Goal: Information Seeking & Learning: Learn about a topic

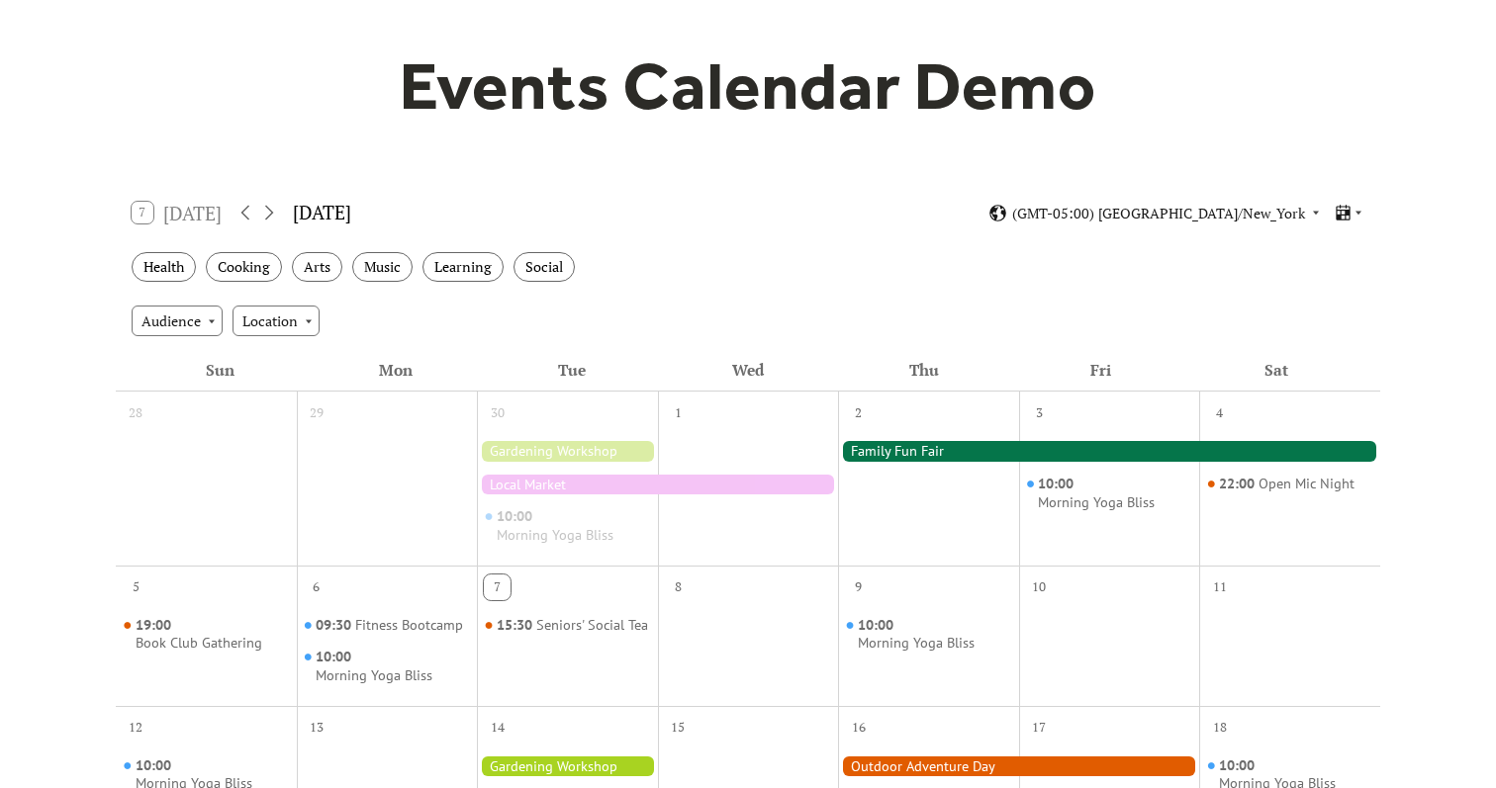
scroll to position [207, 0]
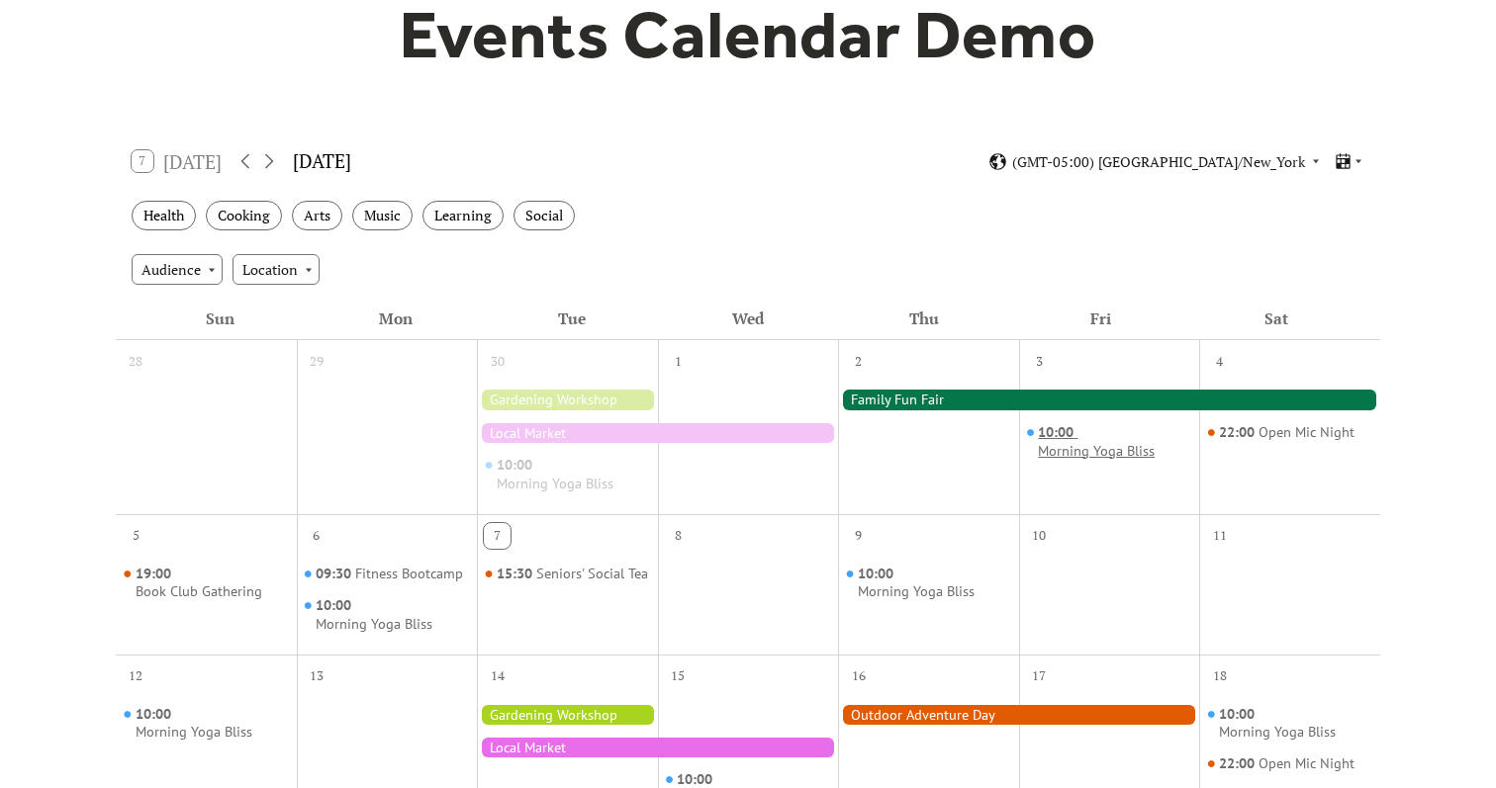
click at [1062, 439] on span "10:00" at bounding box center [1058, 432] width 40 height 19
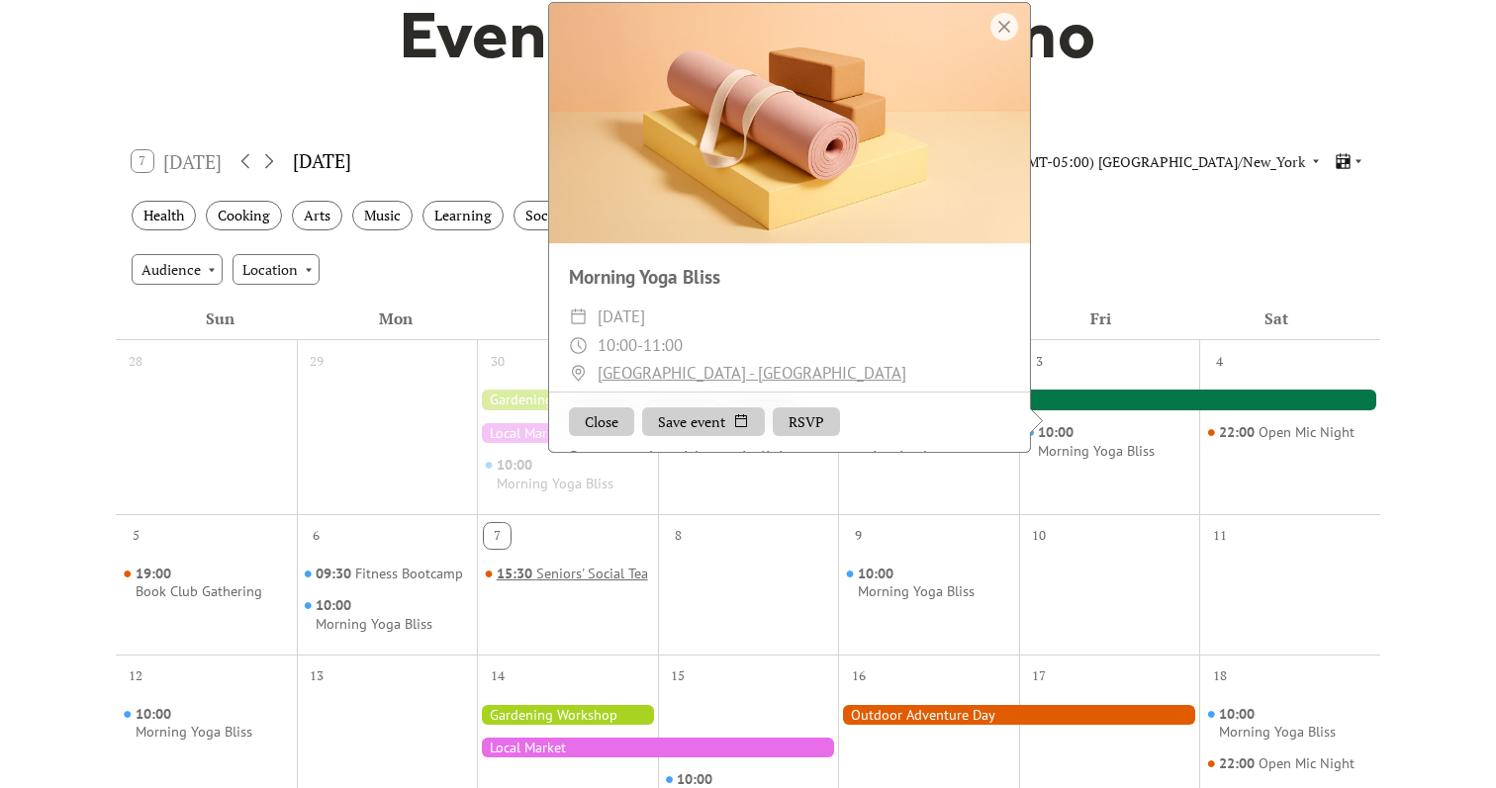
click at [536, 584] on div "Seniors' Social Tea" at bounding box center [592, 574] width 112 height 19
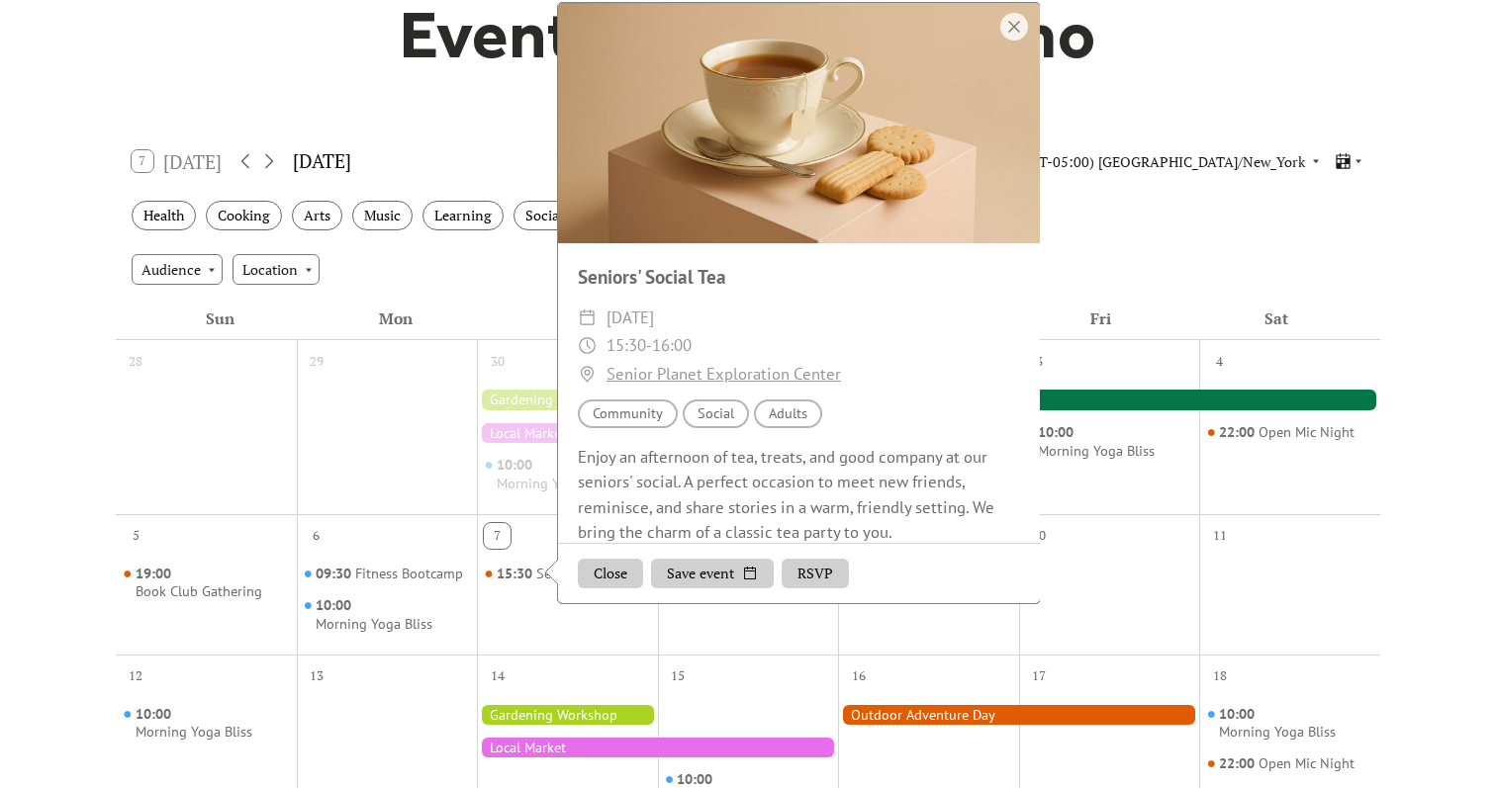
scroll to position [19, 0]
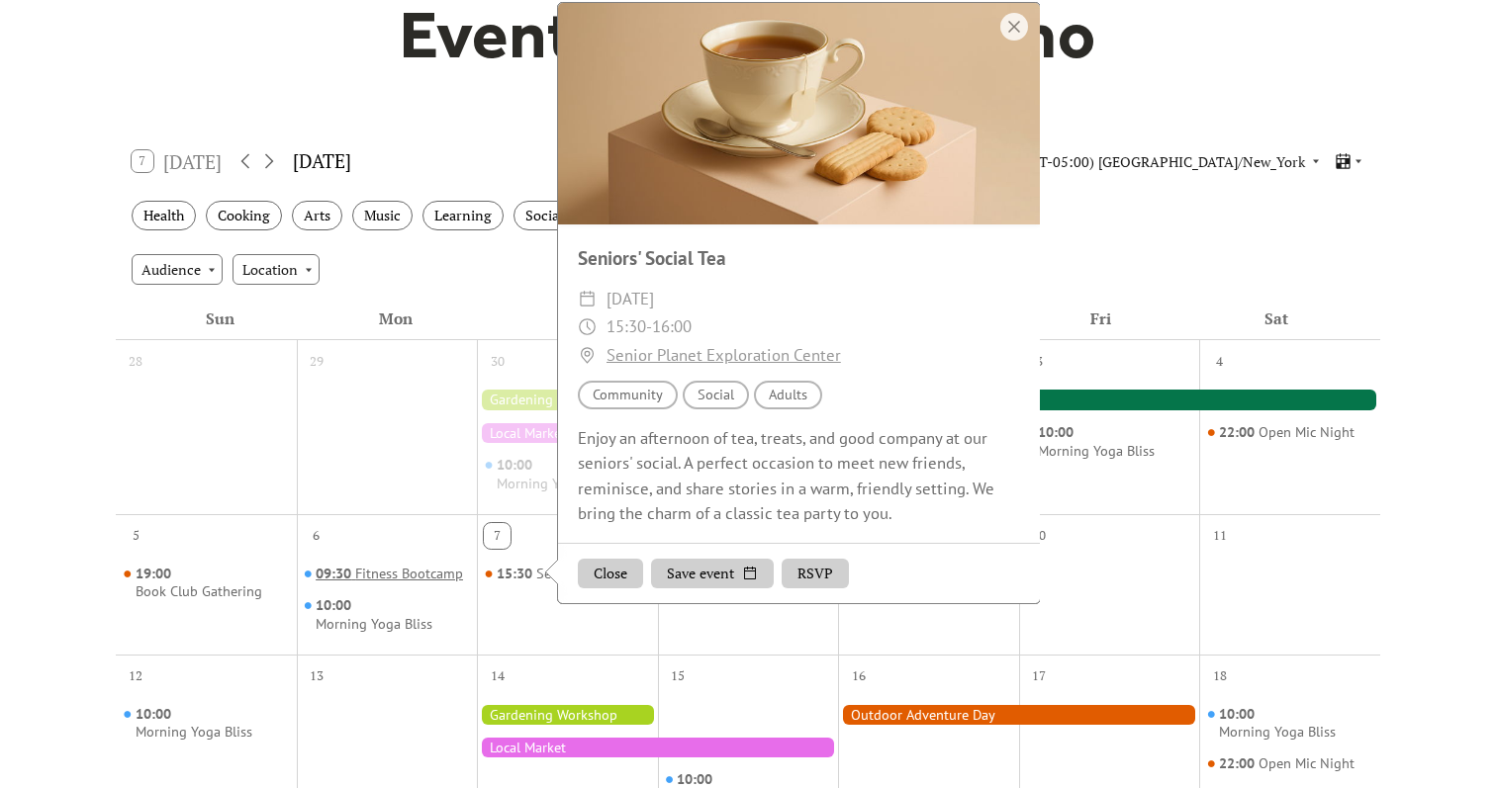
click at [422, 574] on div "Fitness Bootcamp" at bounding box center [409, 574] width 108 height 19
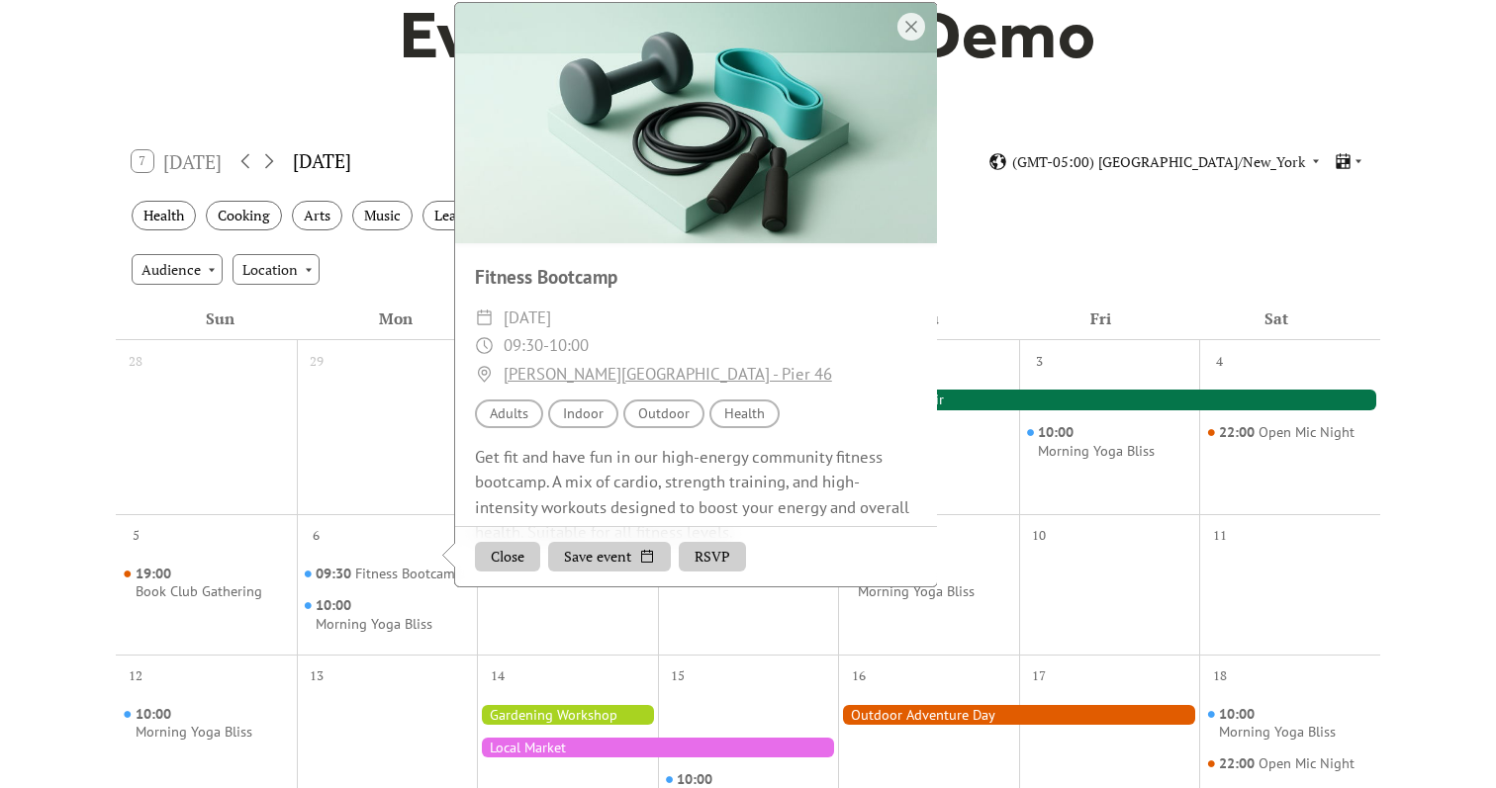
scroll to position [36, 0]
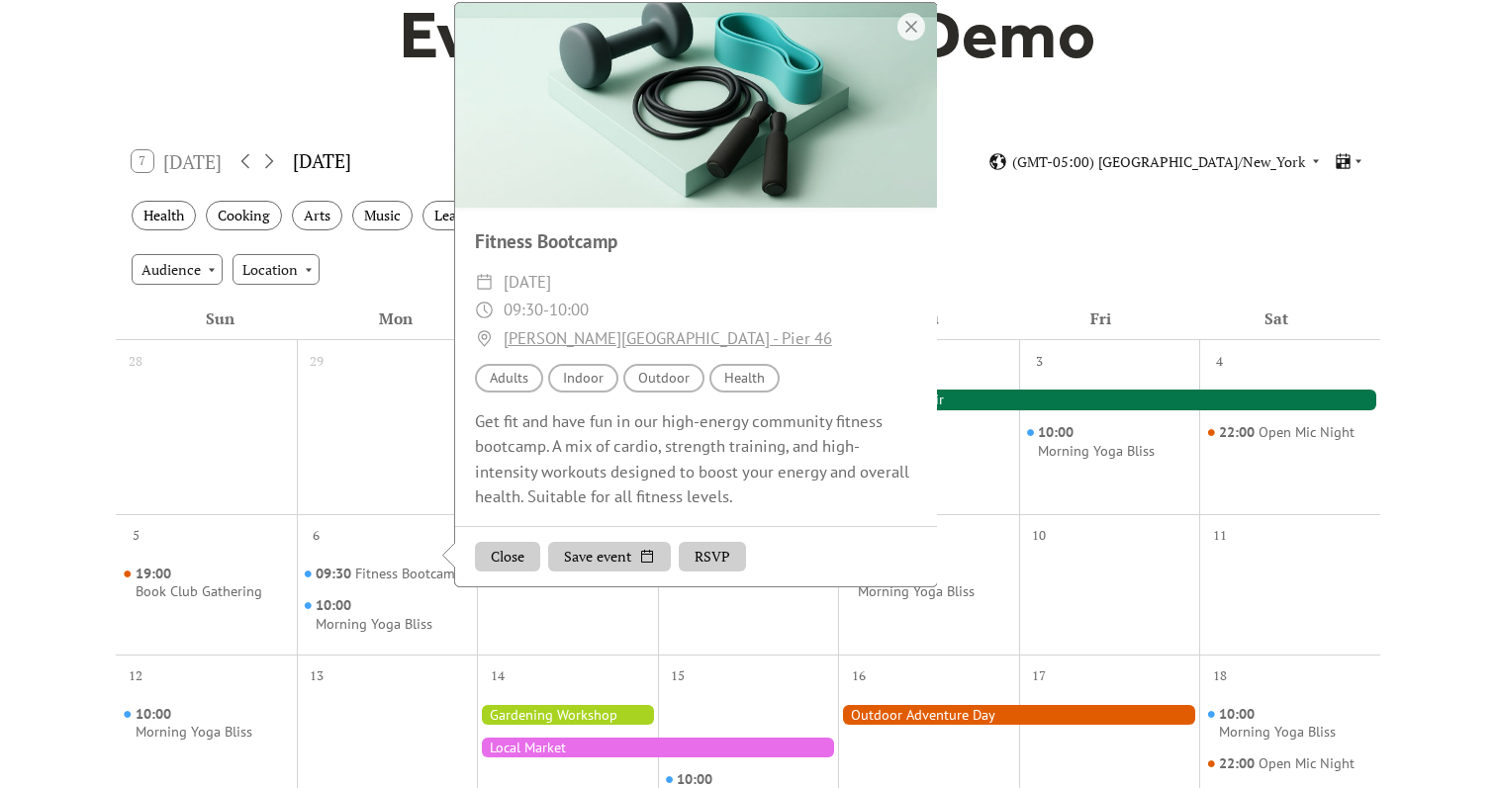
click at [1394, 219] on div "Events Calendar Demo Loading the Events Calendar..." at bounding box center [748, 673] width 1496 height 1581
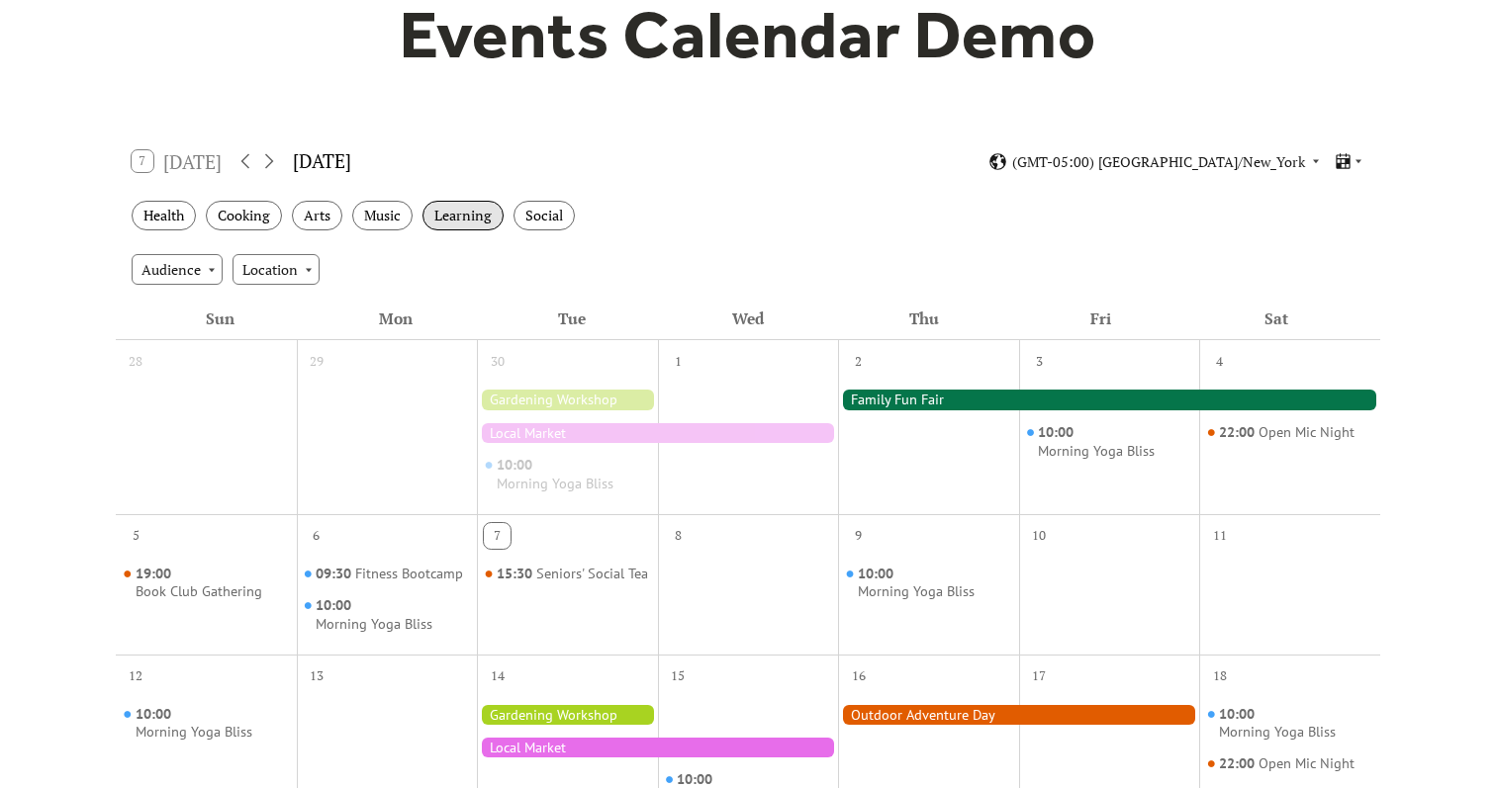
click at [474, 226] on div "Learning" at bounding box center [462, 216] width 81 height 31
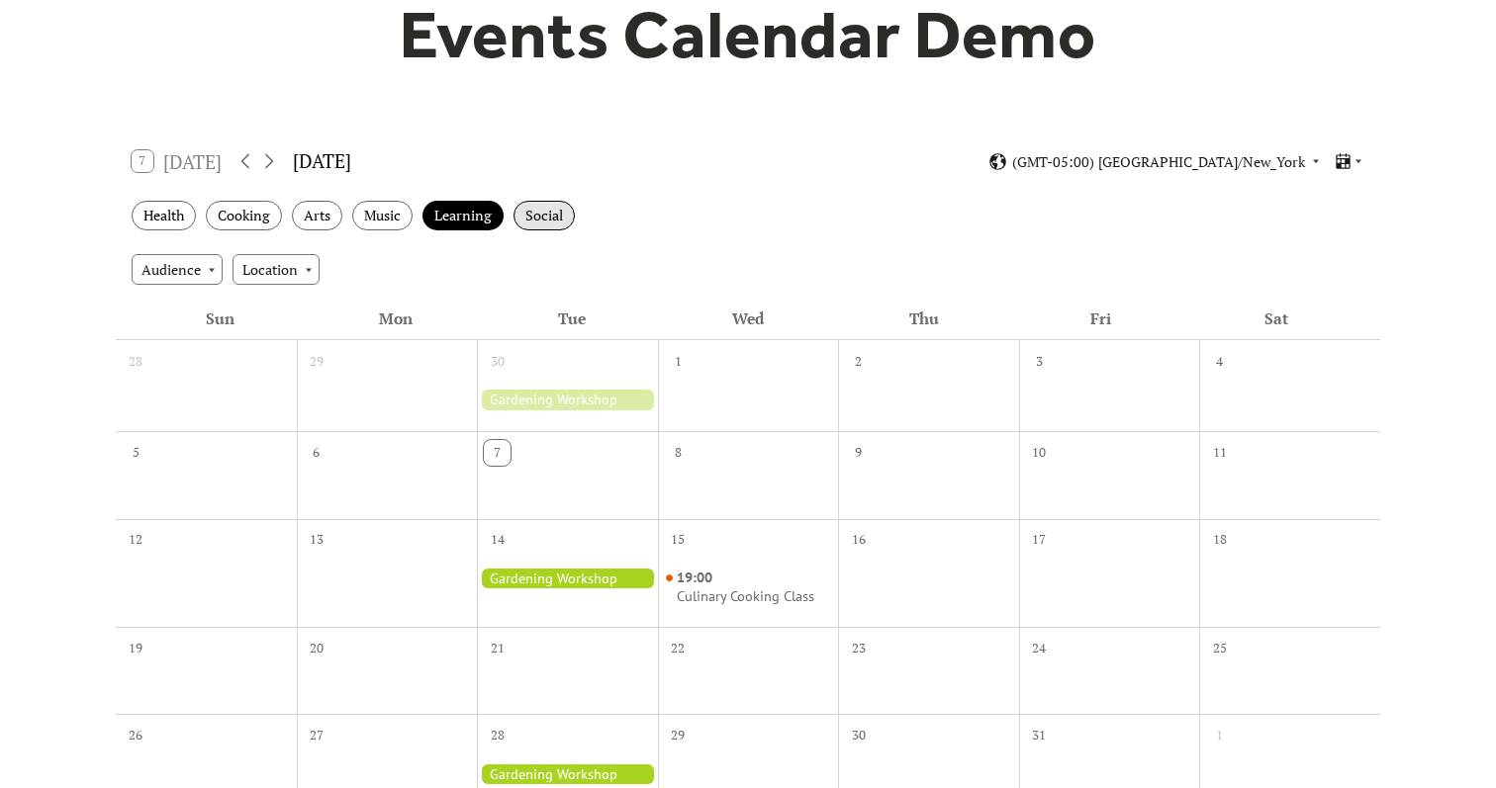
click at [524, 222] on div "Social" at bounding box center [543, 216] width 61 height 31
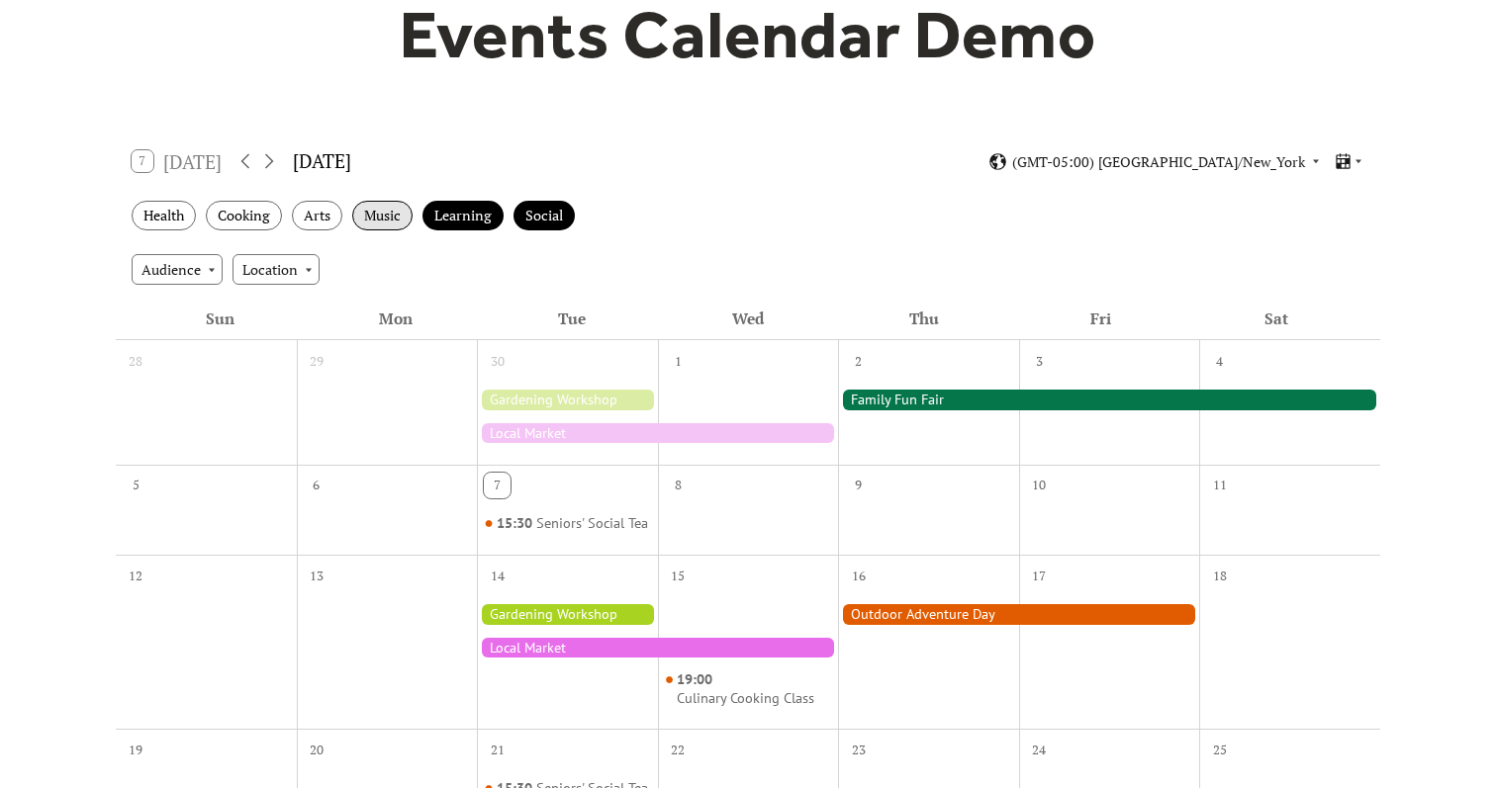
click at [377, 216] on div "Music" at bounding box center [382, 216] width 60 height 31
drag, startPoint x: 321, startPoint y: 216, endPoint x: 291, endPoint y: 222, distance: 30.3
click at [321, 216] on div "Arts" at bounding box center [317, 216] width 50 height 31
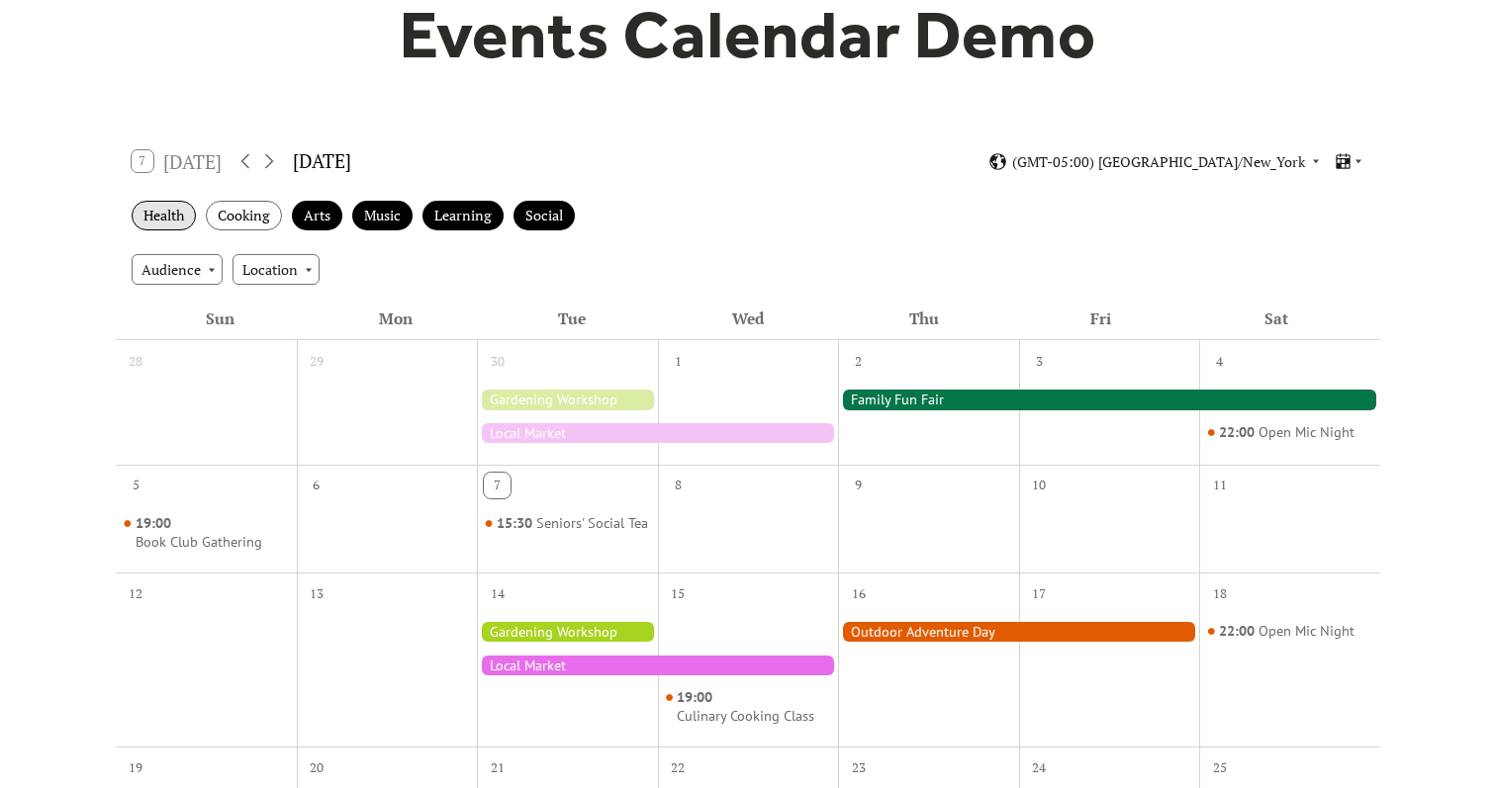
drag, startPoint x: 107, startPoint y: 243, endPoint x: 193, endPoint y: 223, distance: 88.5
click at [108, 243] on div "Events Calendar Demo Loading the Events Calendar..." at bounding box center [748, 566] width 1496 height 1367
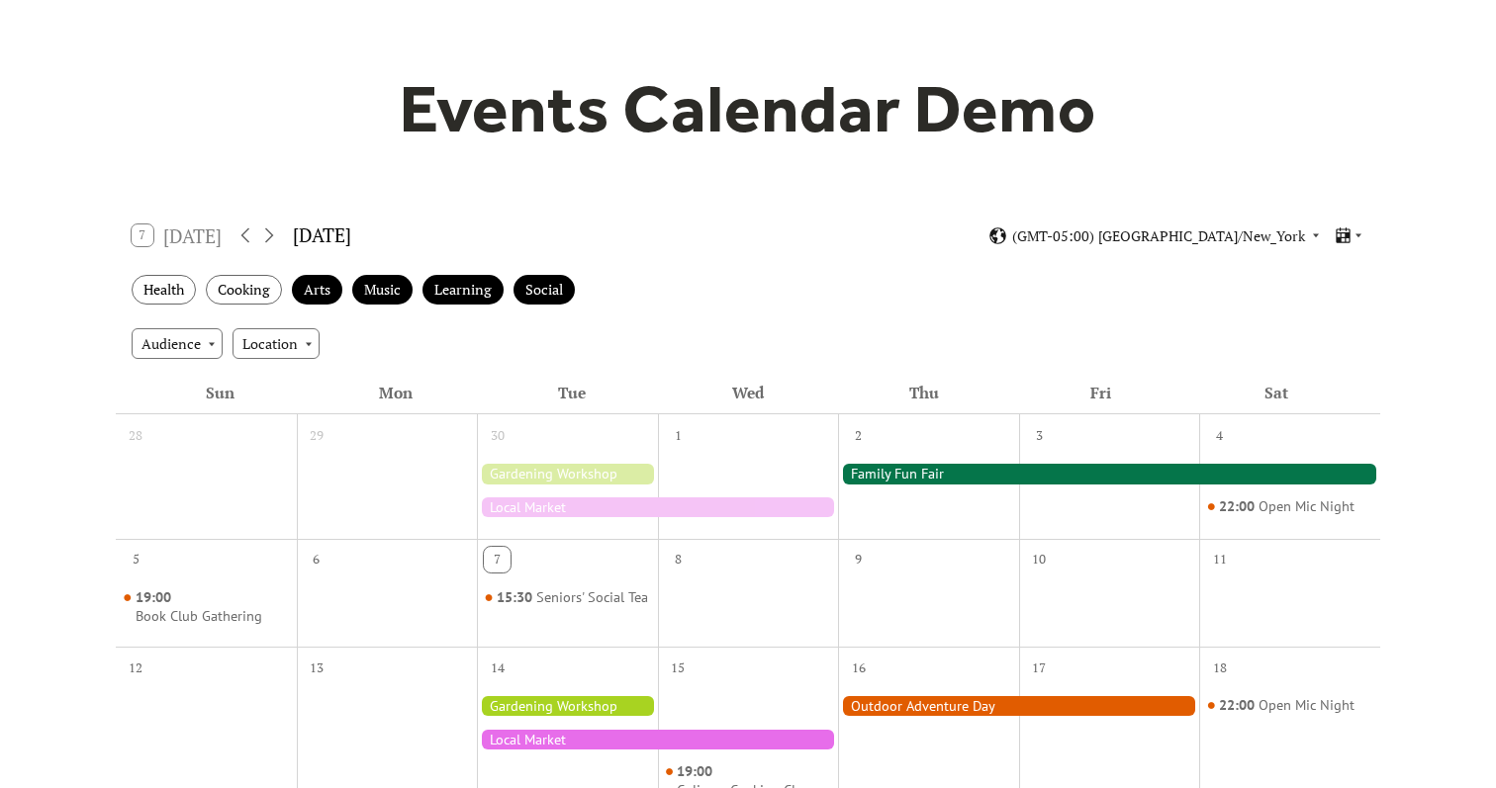
scroll to position [0, 0]
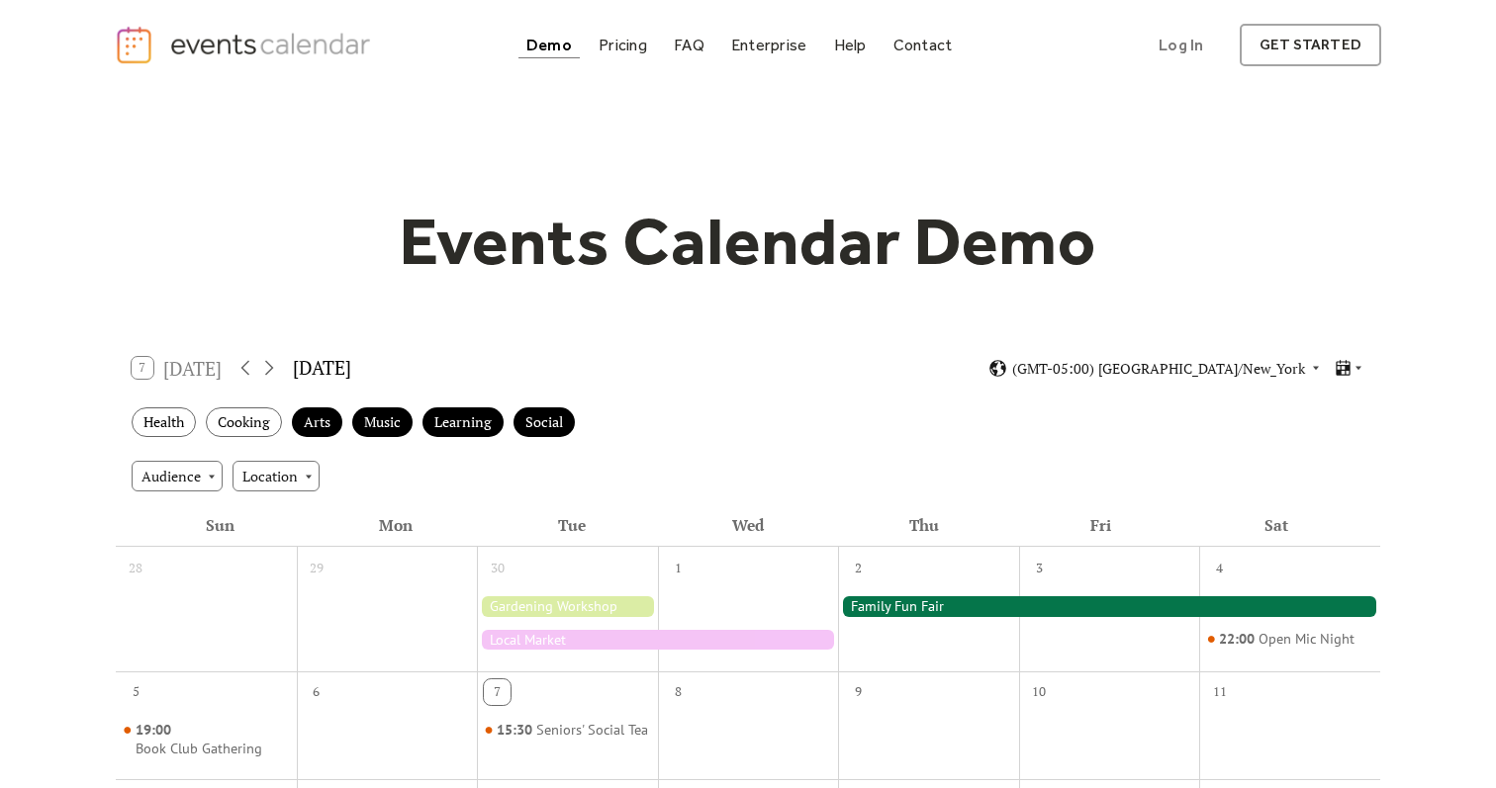
click at [551, 40] on div "Demo" at bounding box center [549, 45] width 46 height 11
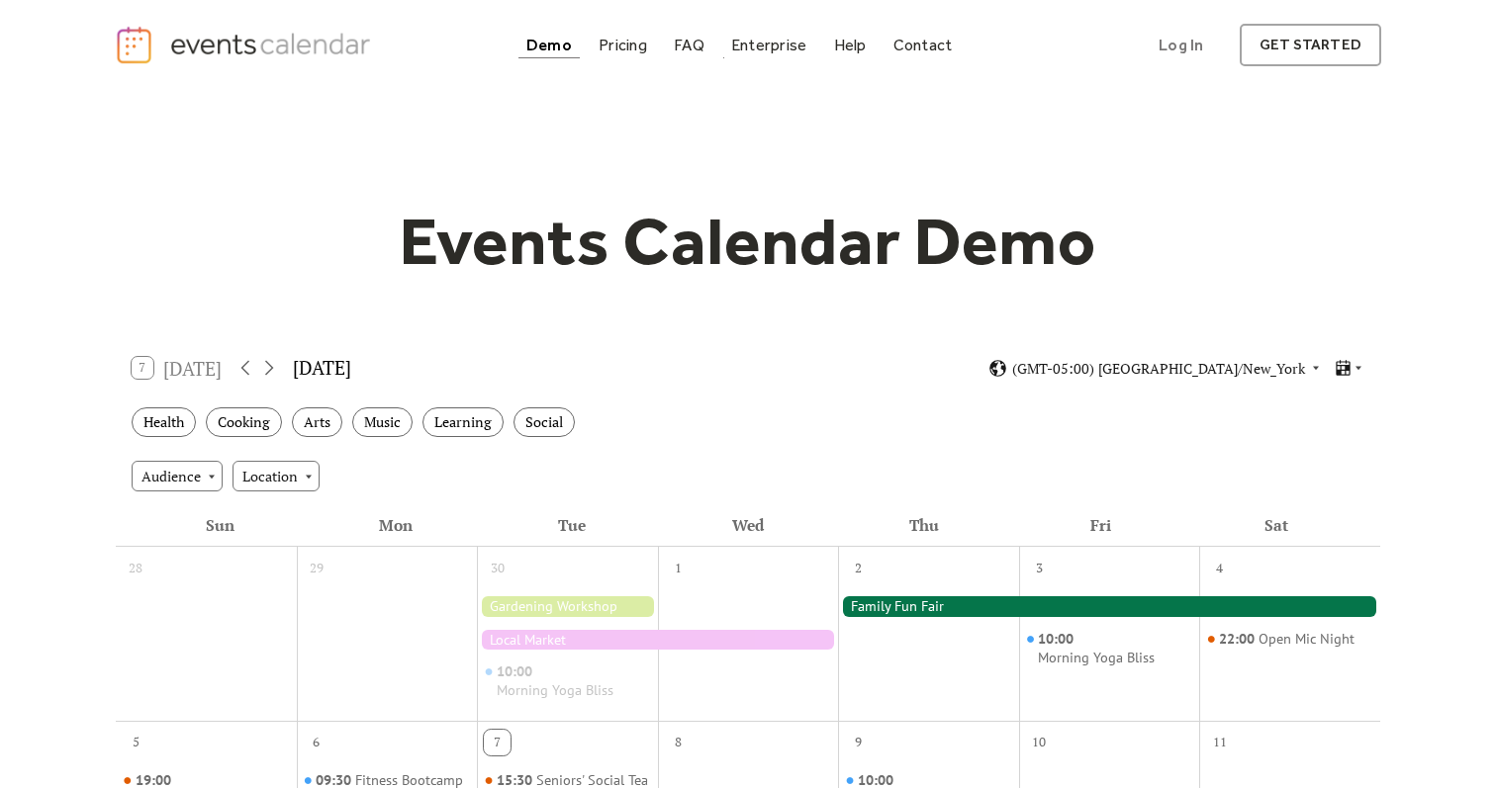
click at [720, 55] on div "Demo Pricing FAQ Enterprise Help Contact Log In Get Started" at bounding box center [738, 45] width 441 height 27
click at [702, 50] on div "FAQ" at bounding box center [689, 45] width 31 height 11
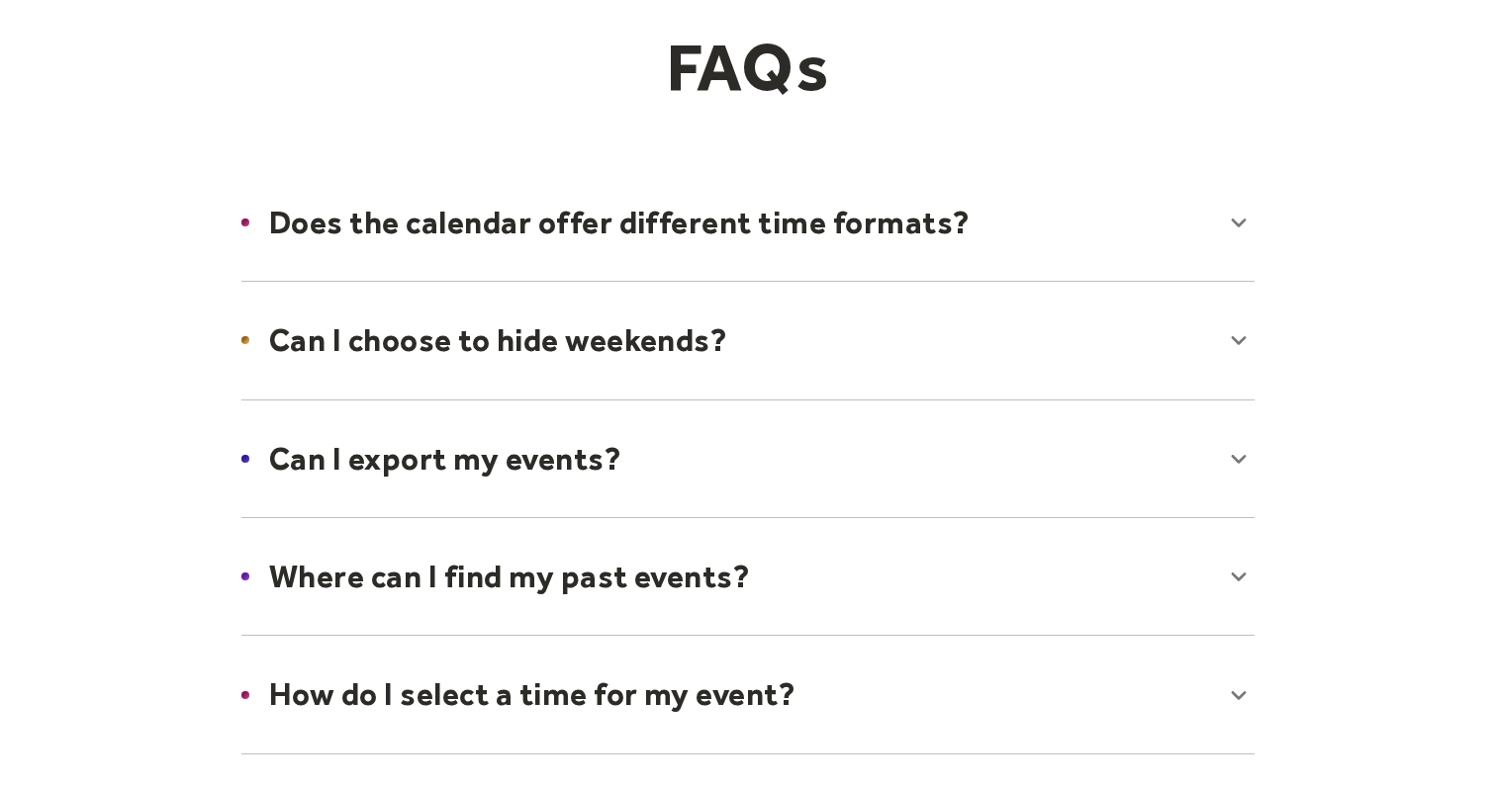
scroll to position [233, 0]
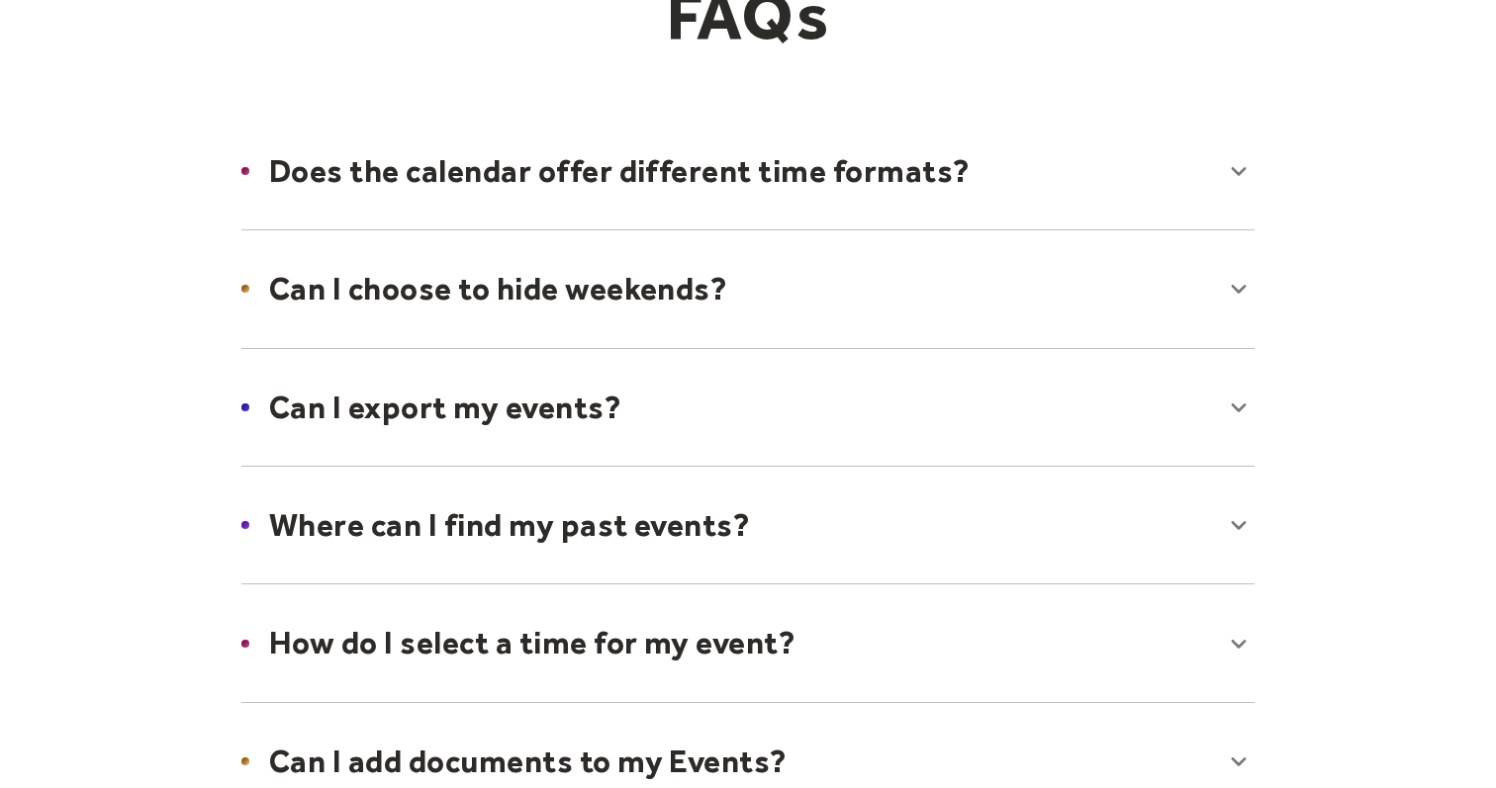
click at [836, 179] on div at bounding box center [748, 171] width 1053 height 121
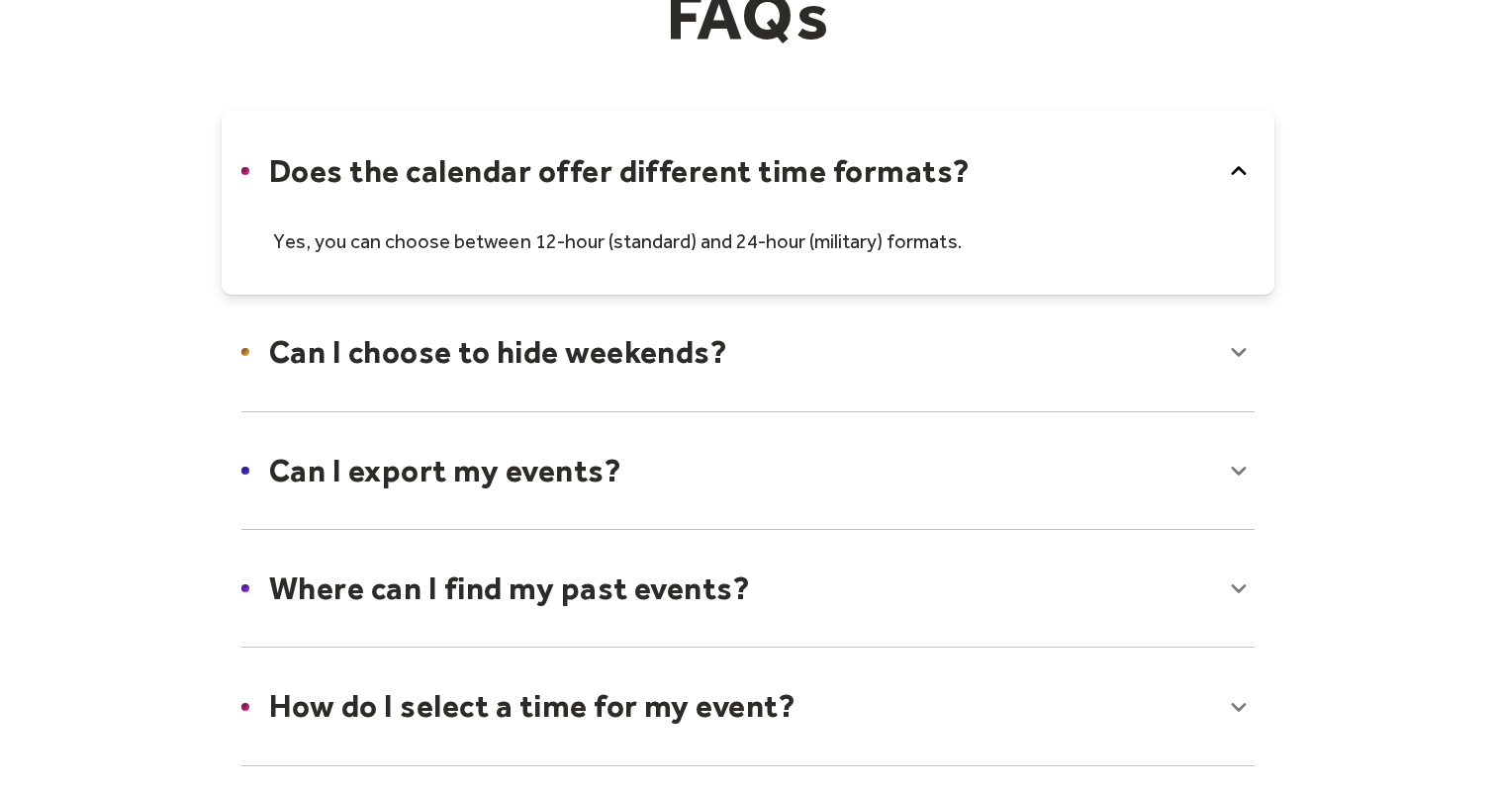
click at [836, 179] on div at bounding box center [748, 203] width 1053 height 184
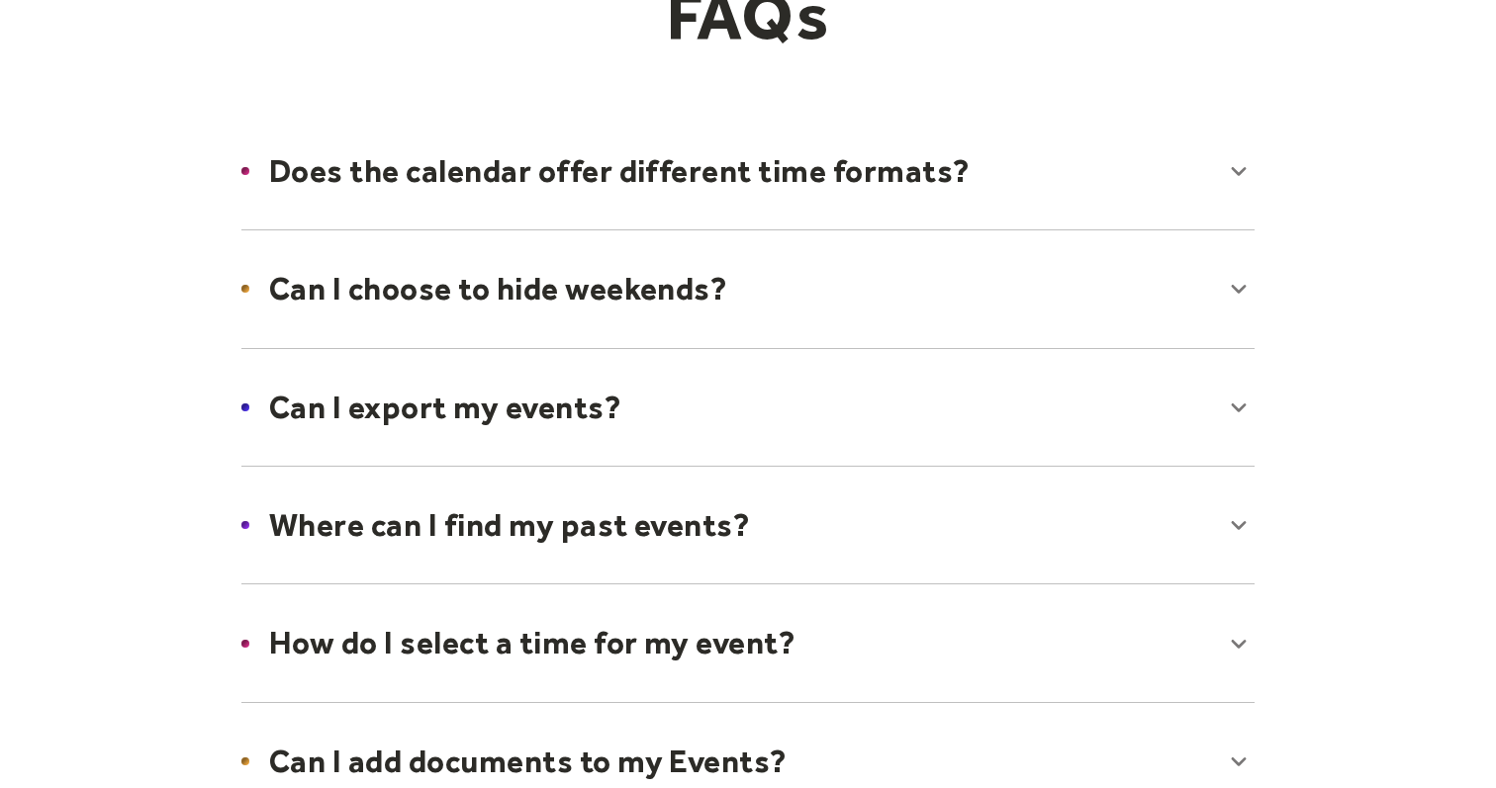
click at [576, 397] on div at bounding box center [748, 407] width 1053 height 121
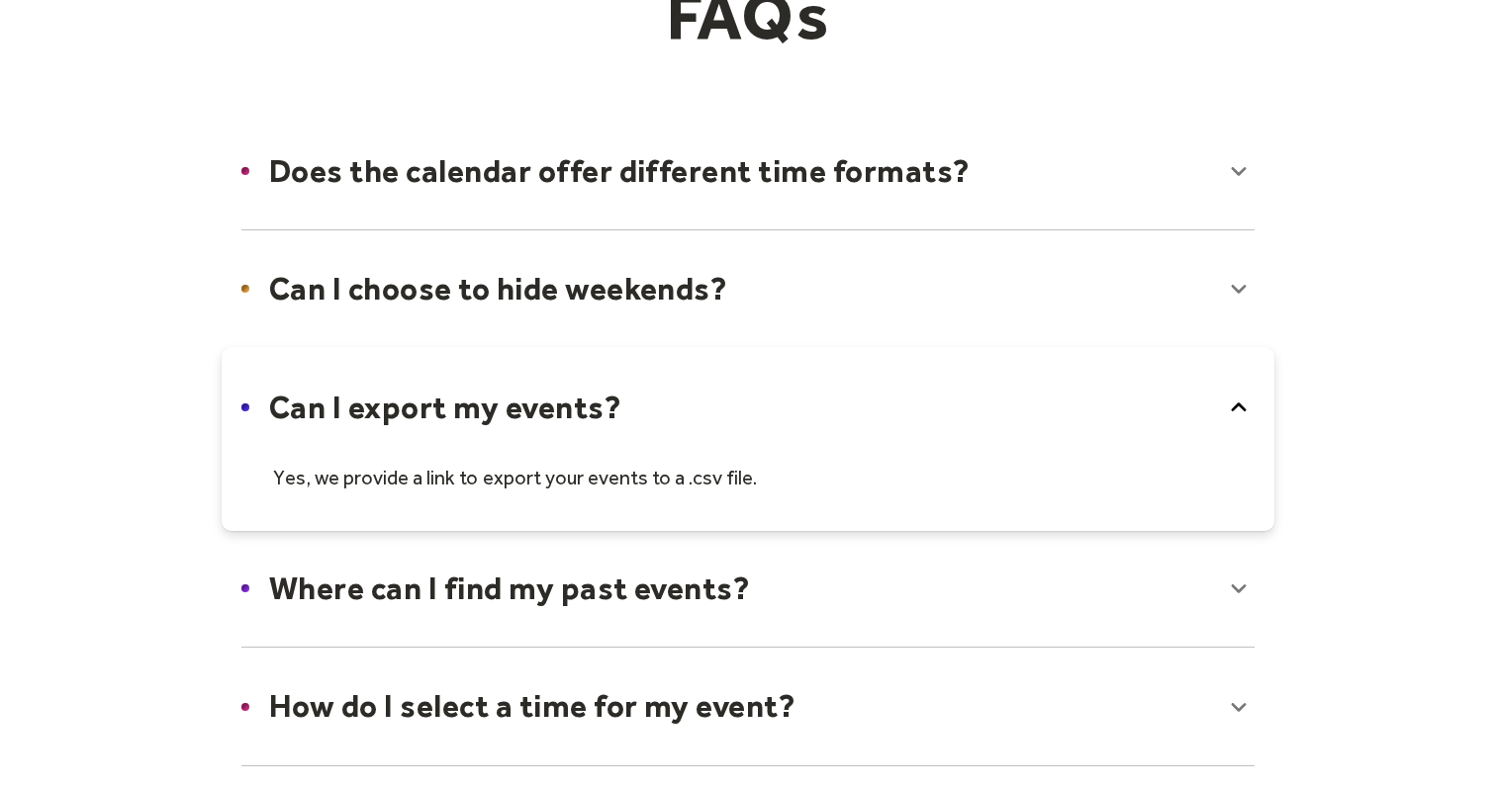
click at [576, 397] on div at bounding box center [748, 439] width 1053 height 184
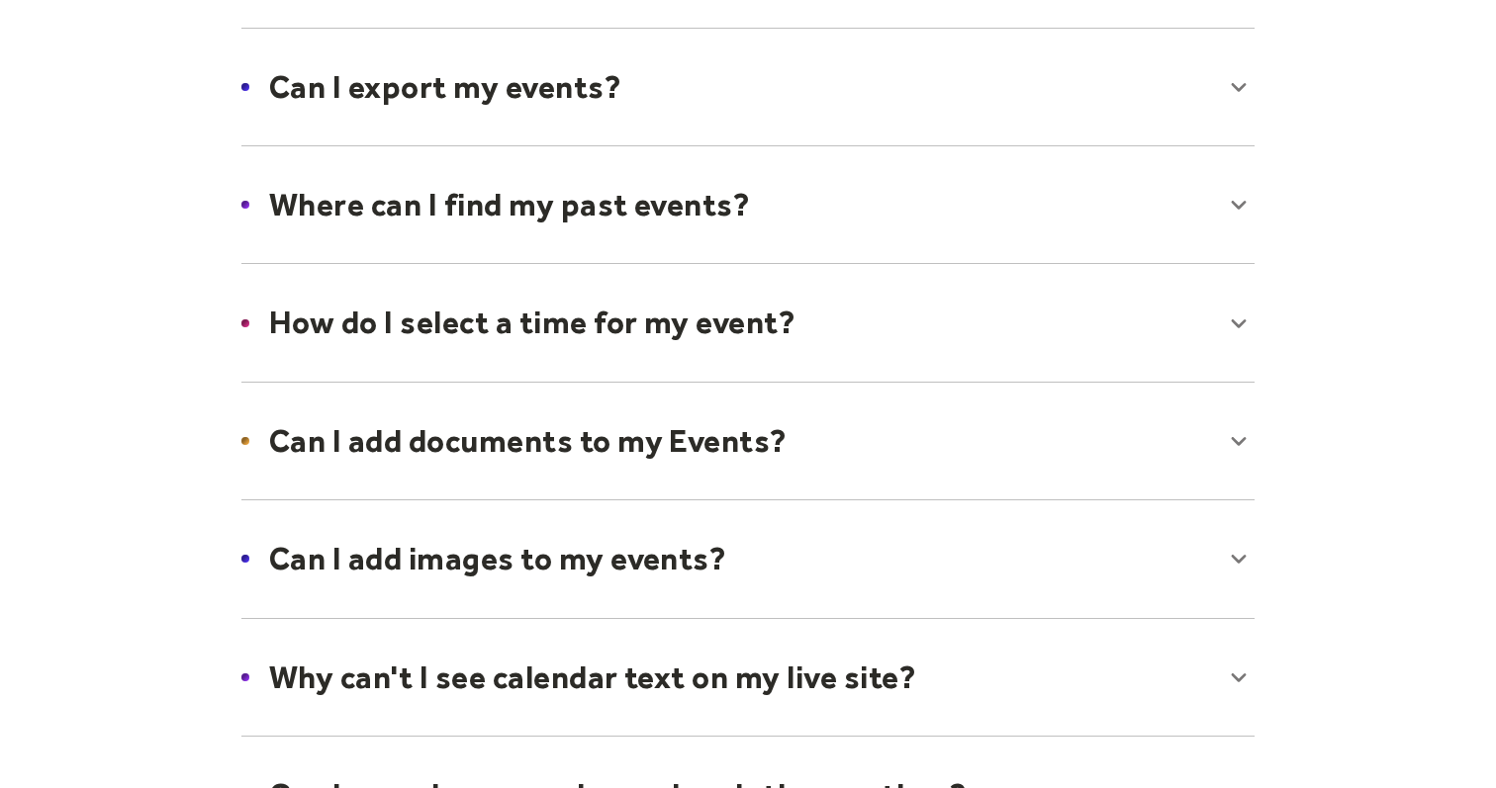
scroll to position [575, 0]
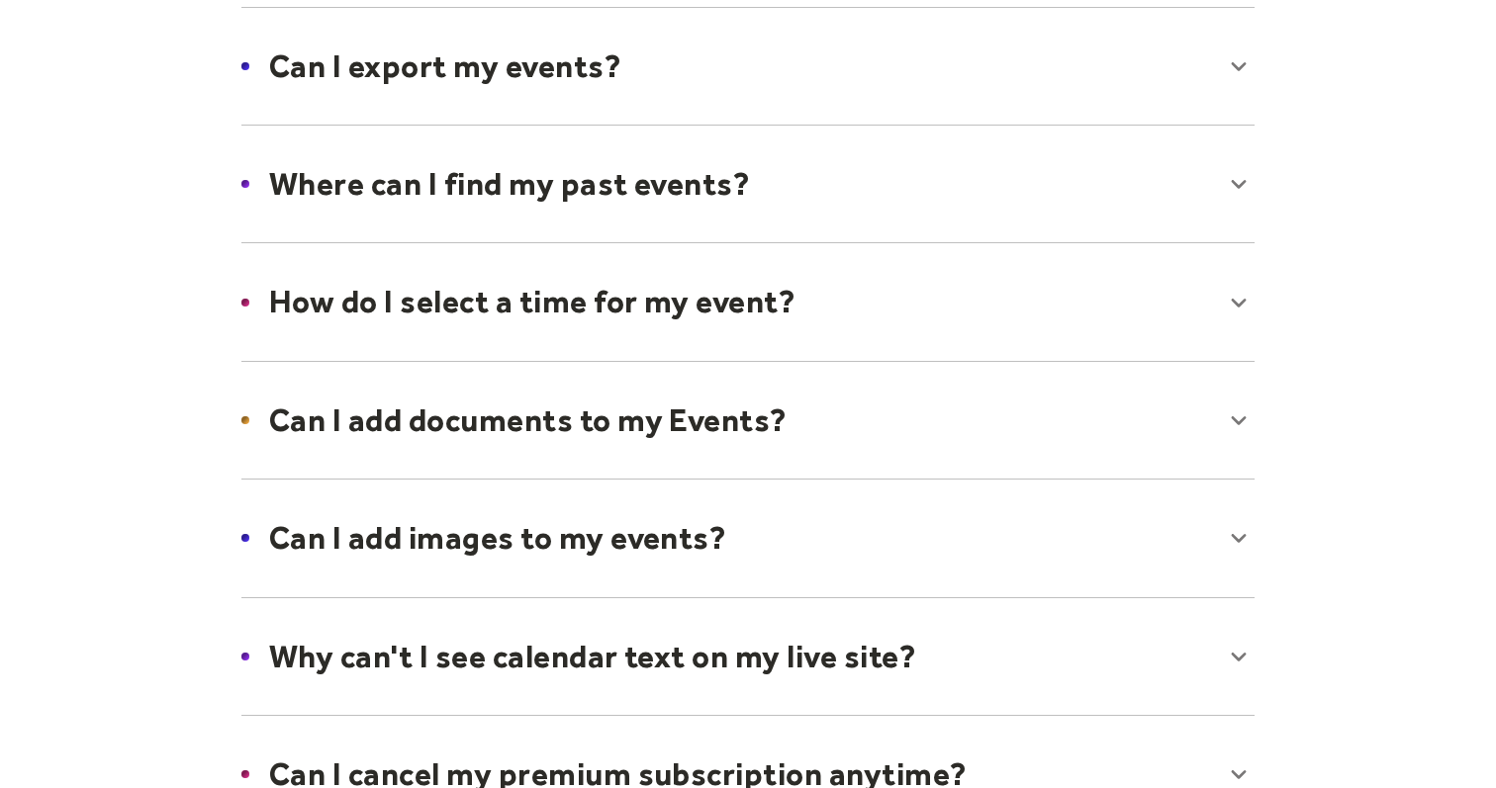
click at [674, 171] on div at bounding box center [748, 184] width 1053 height 121
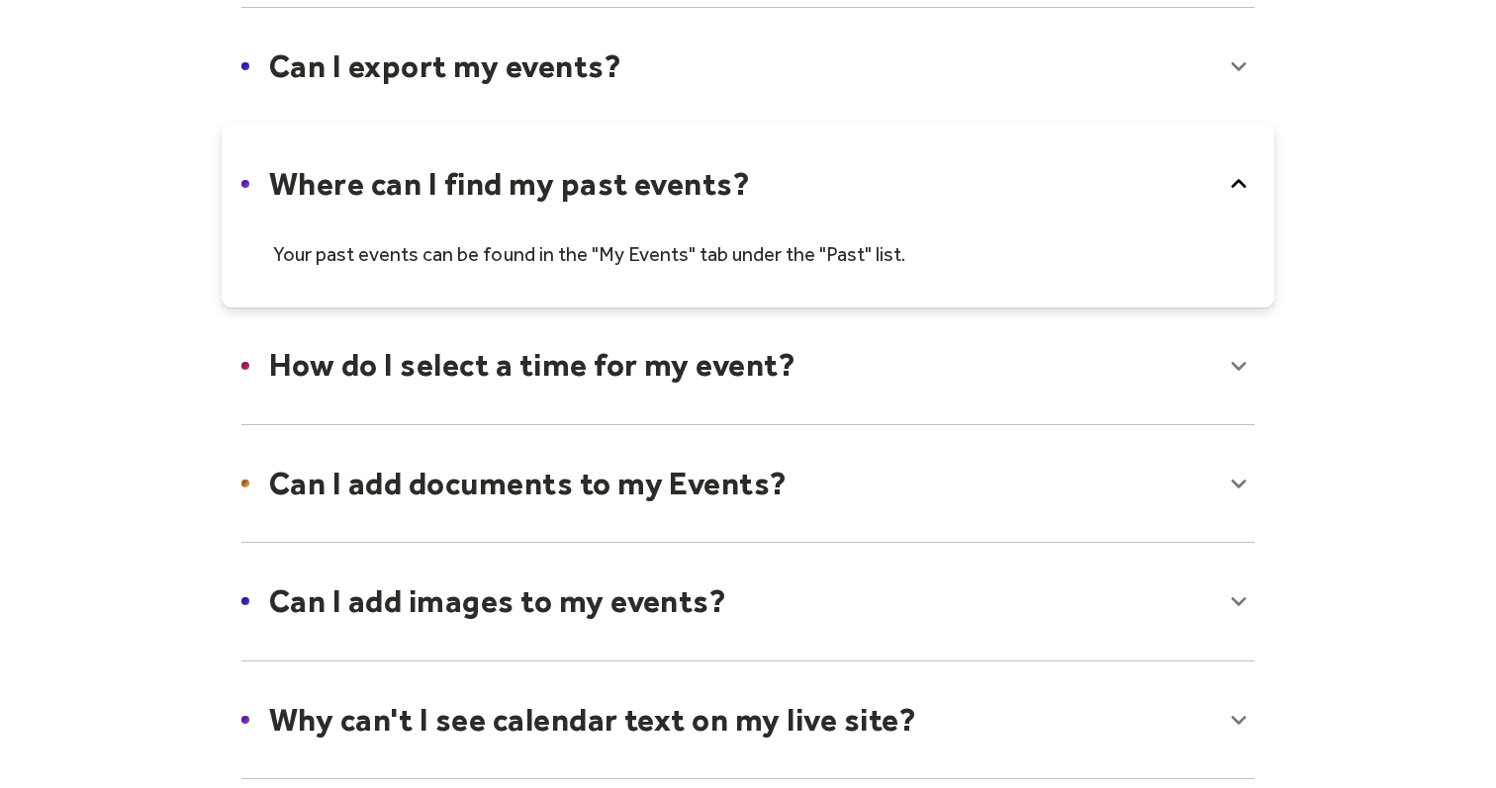
click at [674, 171] on div at bounding box center [748, 216] width 1053 height 184
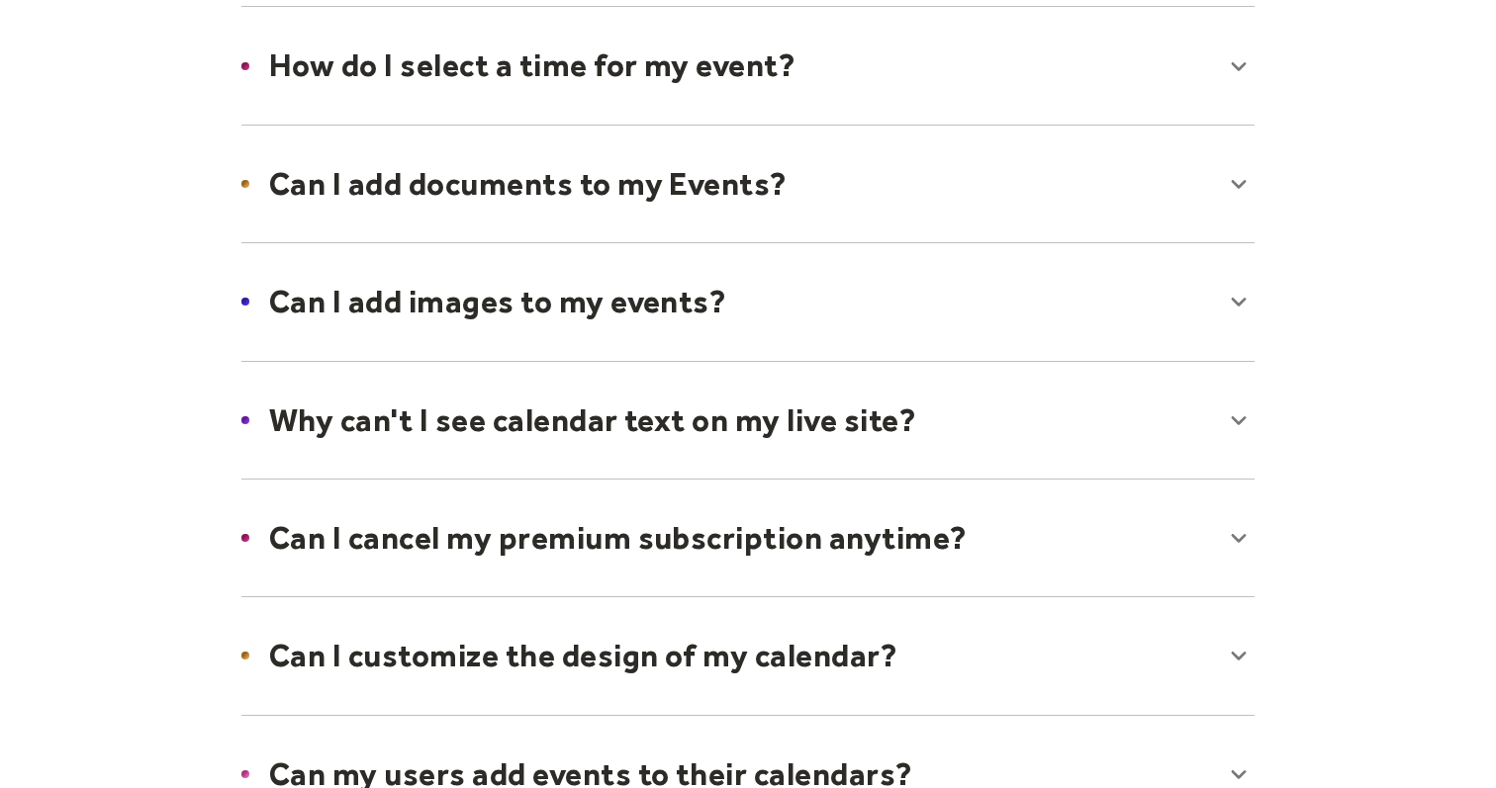
scroll to position [853, 0]
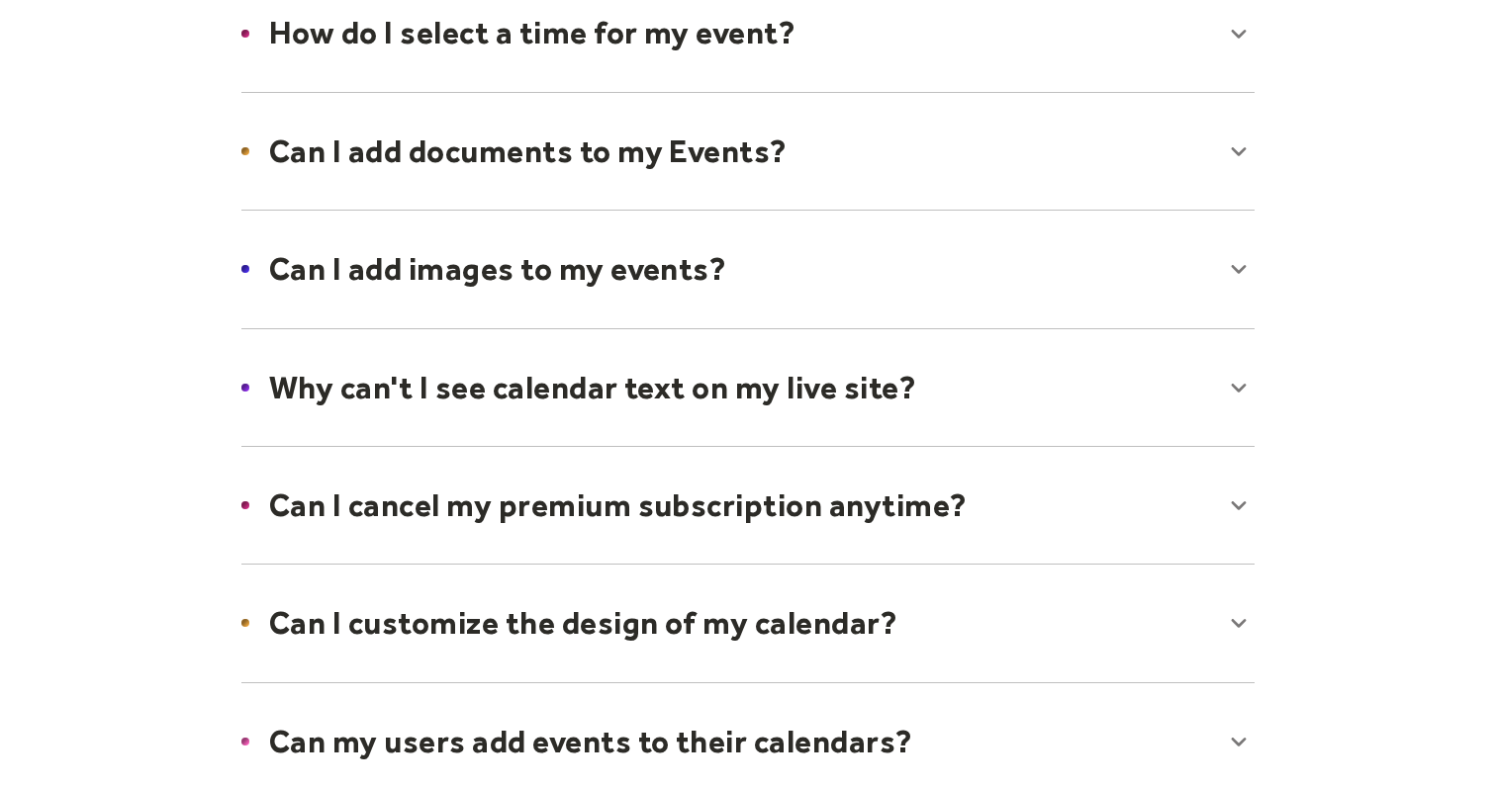
click at [675, 272] on div at bounding box center [748, 269] width 1053 height 121
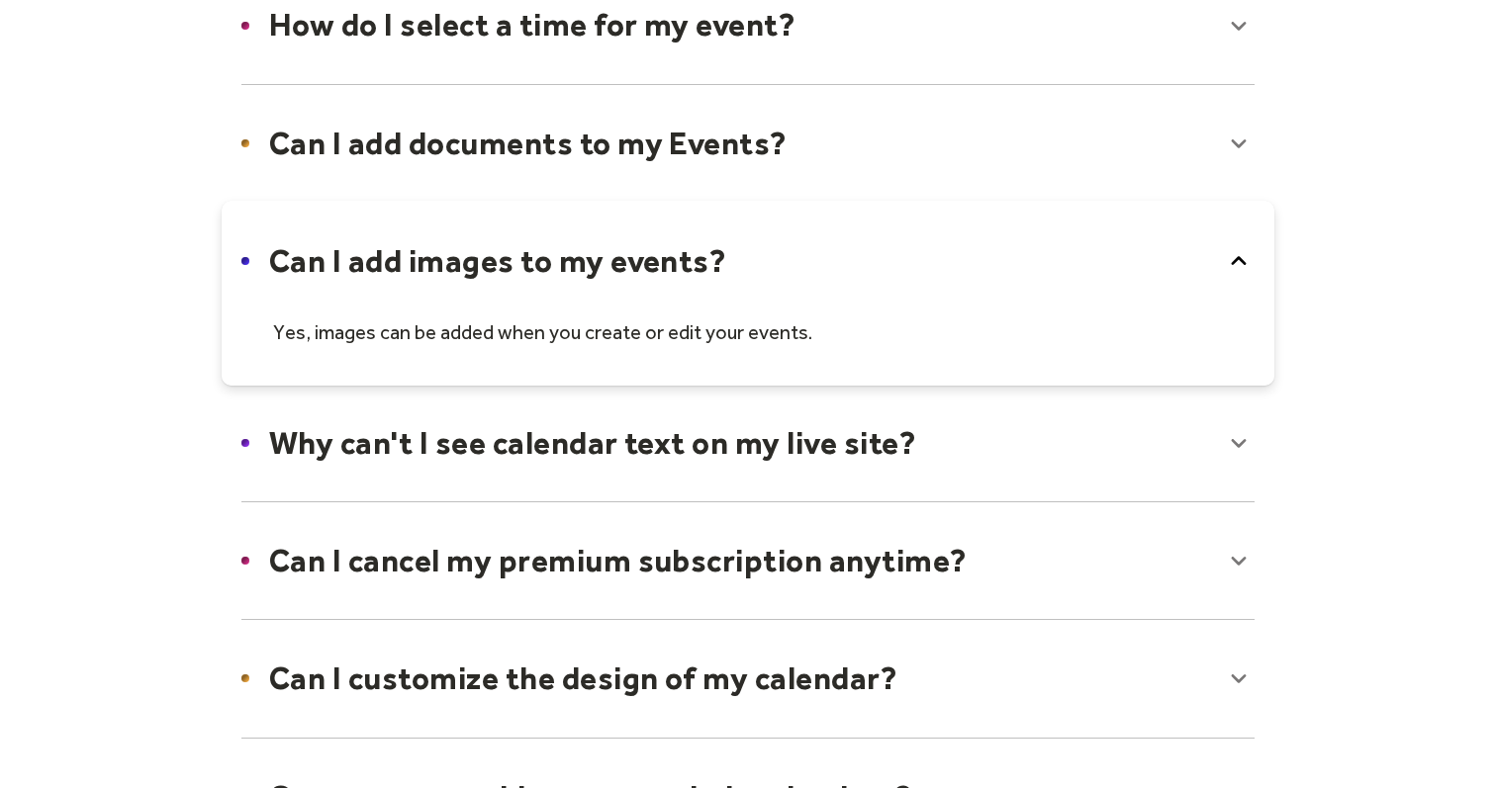
click at [675, 272] on div at bounding box center [748, 293] width 1053 height 184
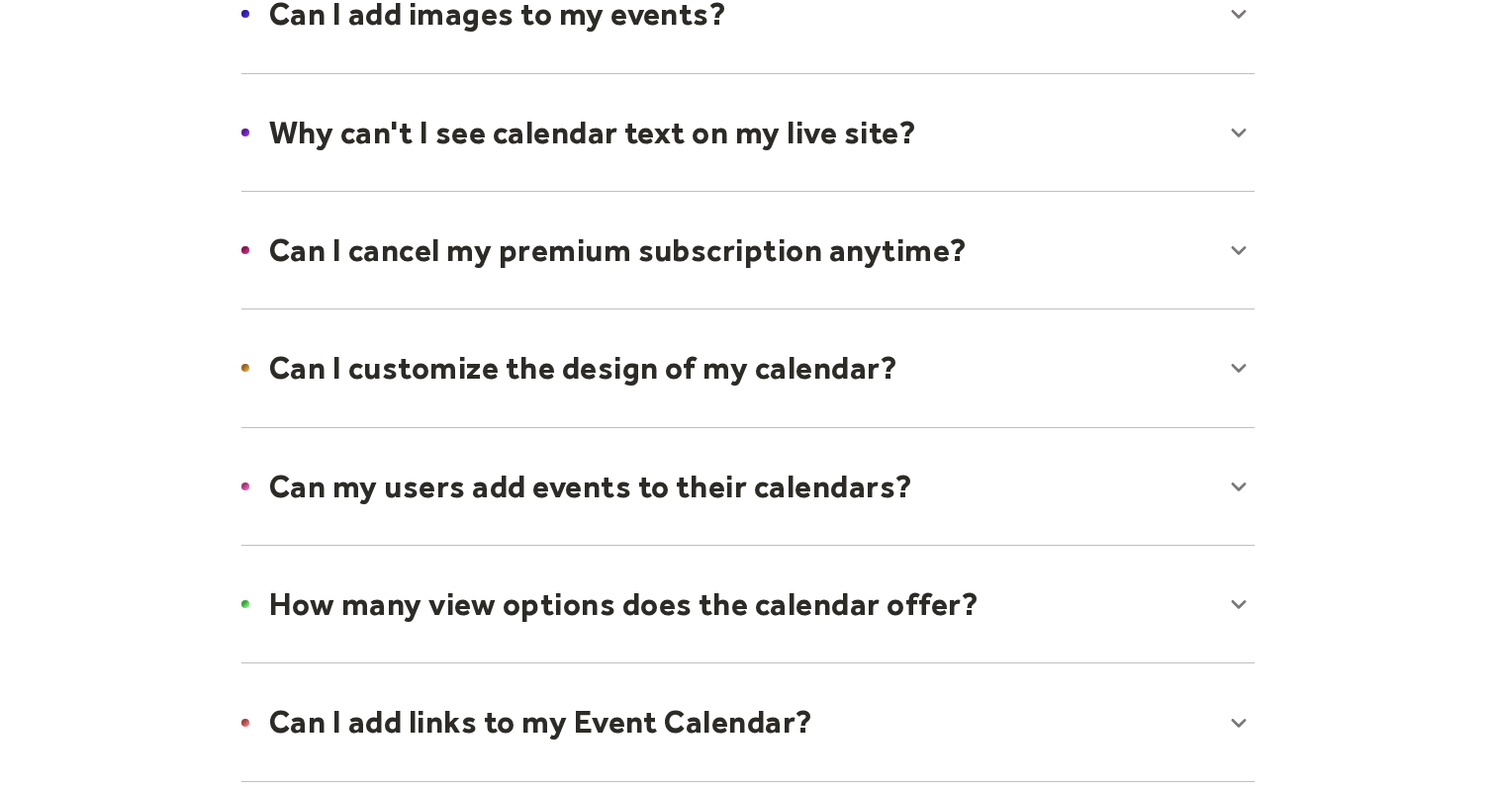
scroll to position [1115, 0]
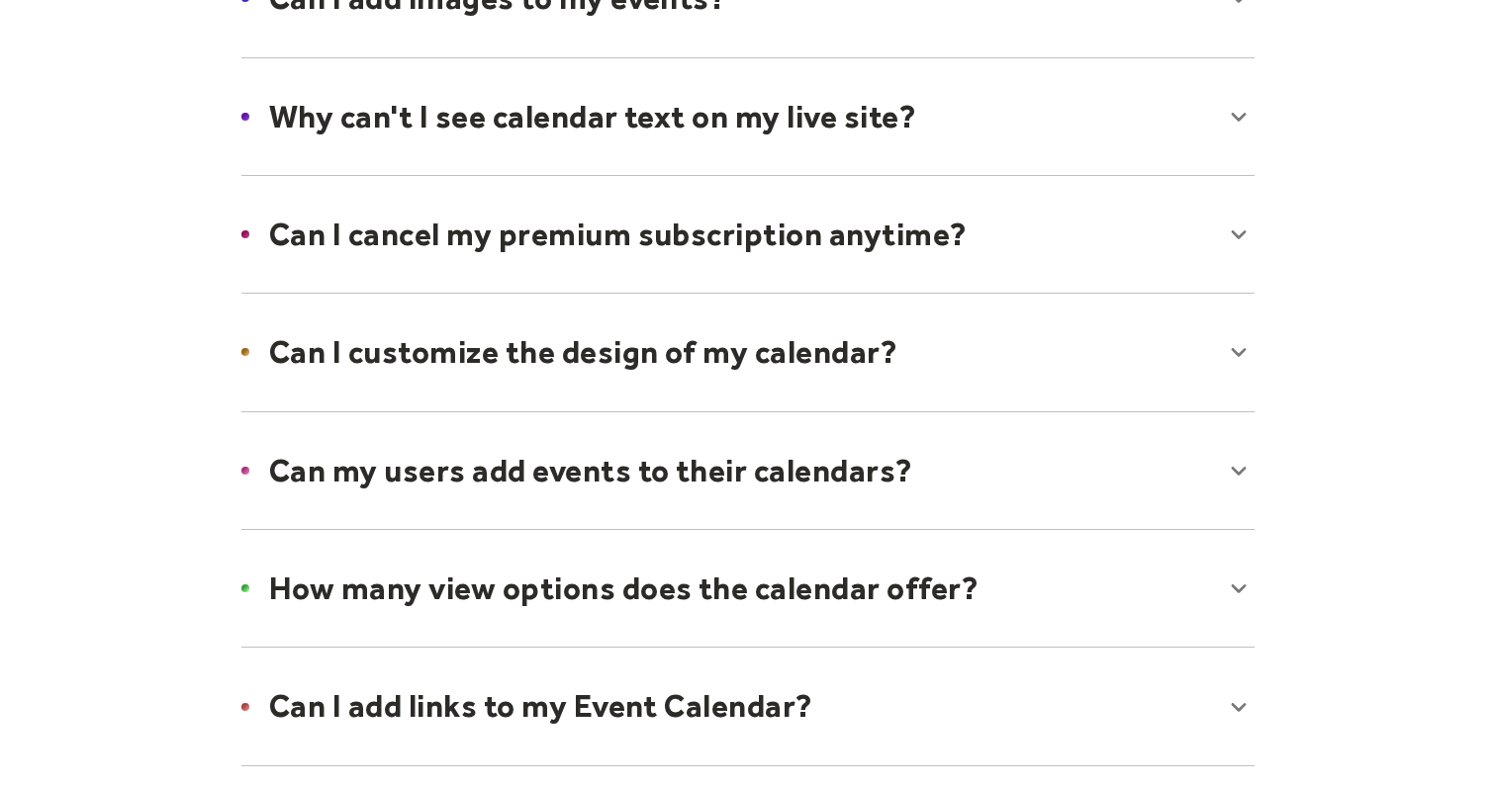
click at [681, 353] on div at bounding box center [748, 352] width 1053 height 121
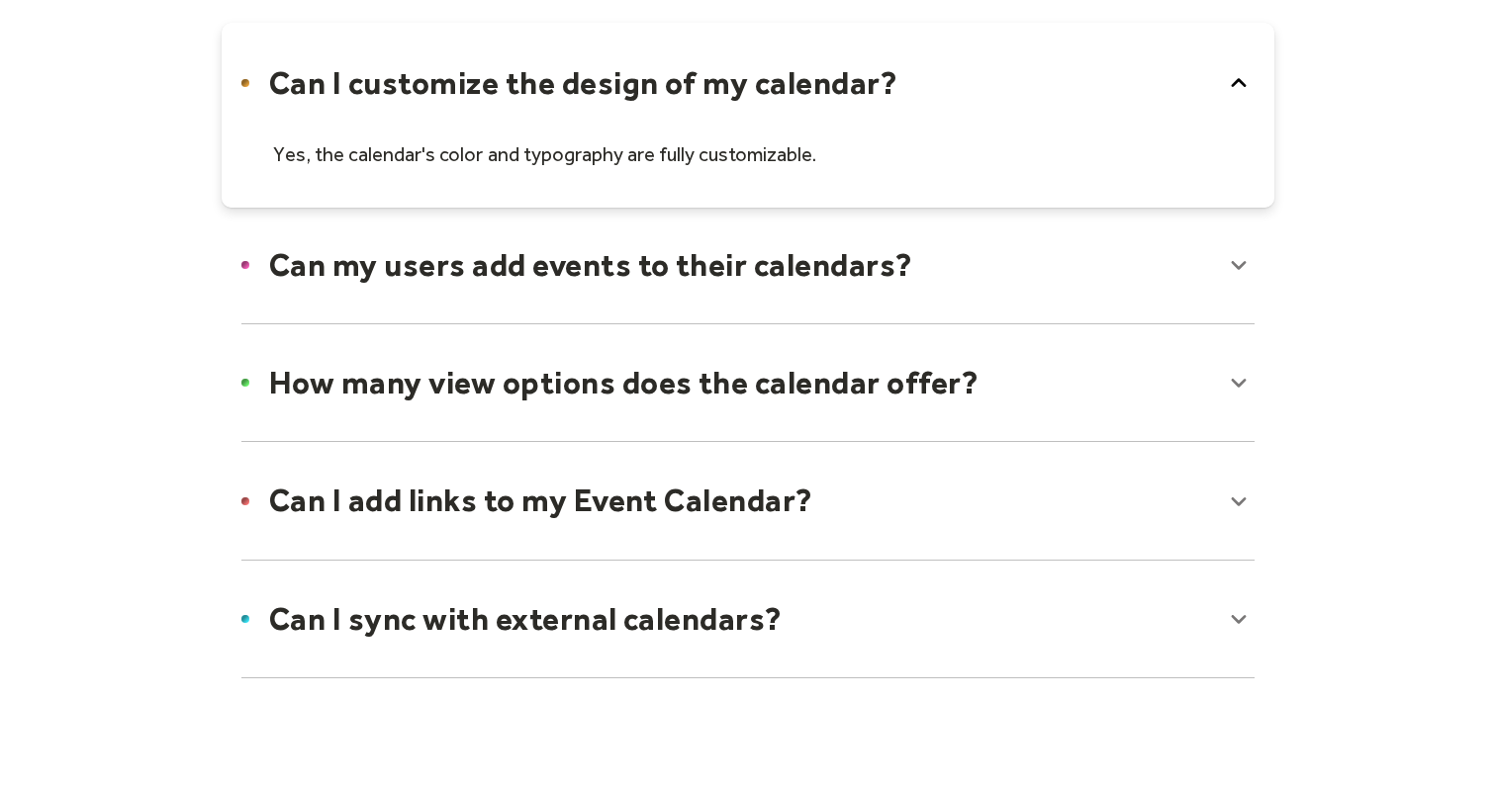
scroll to position [1394, 0]
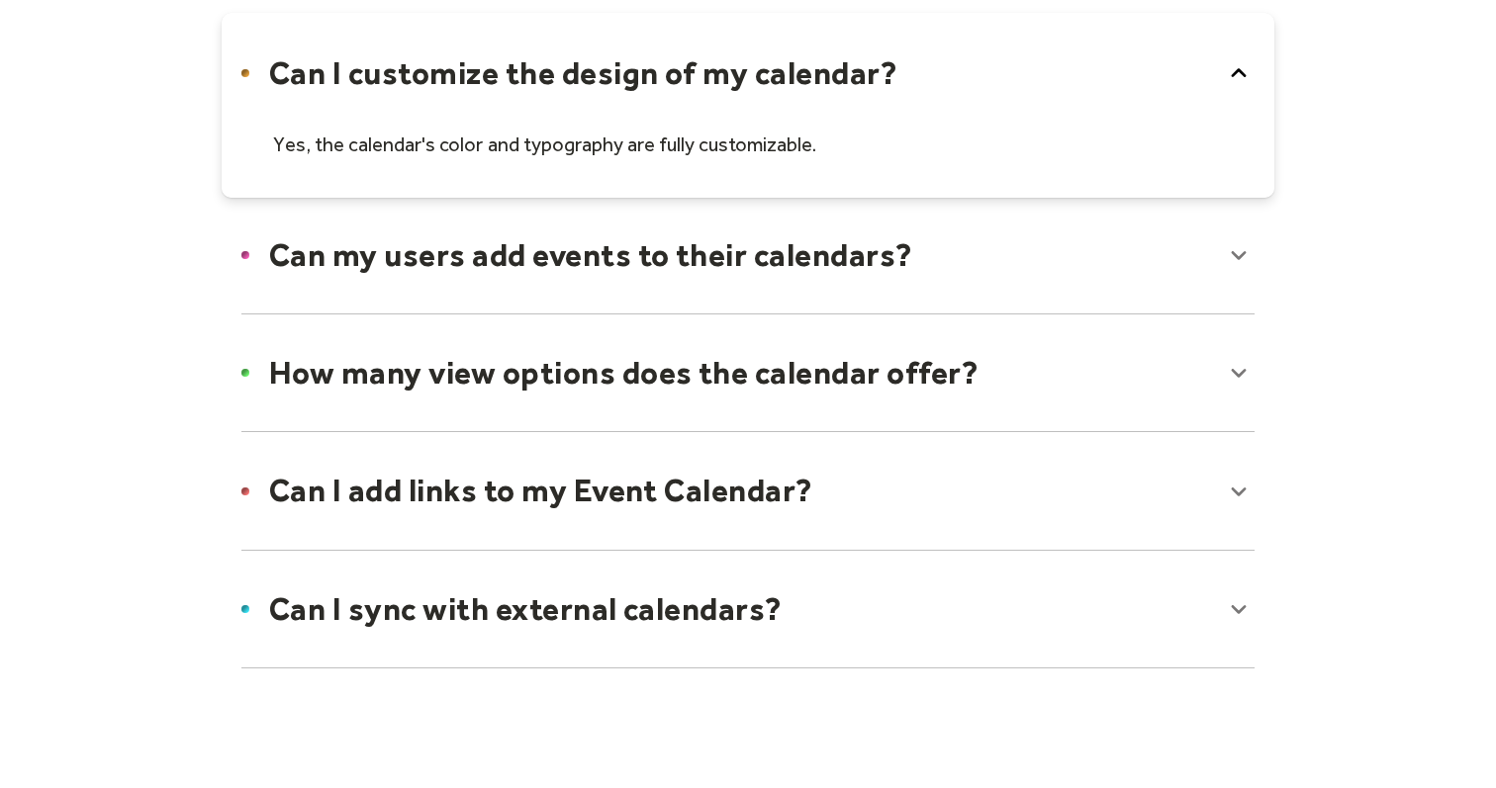
click at [803, 288] on div at bounding box center [748, 255] width 1053 height 121
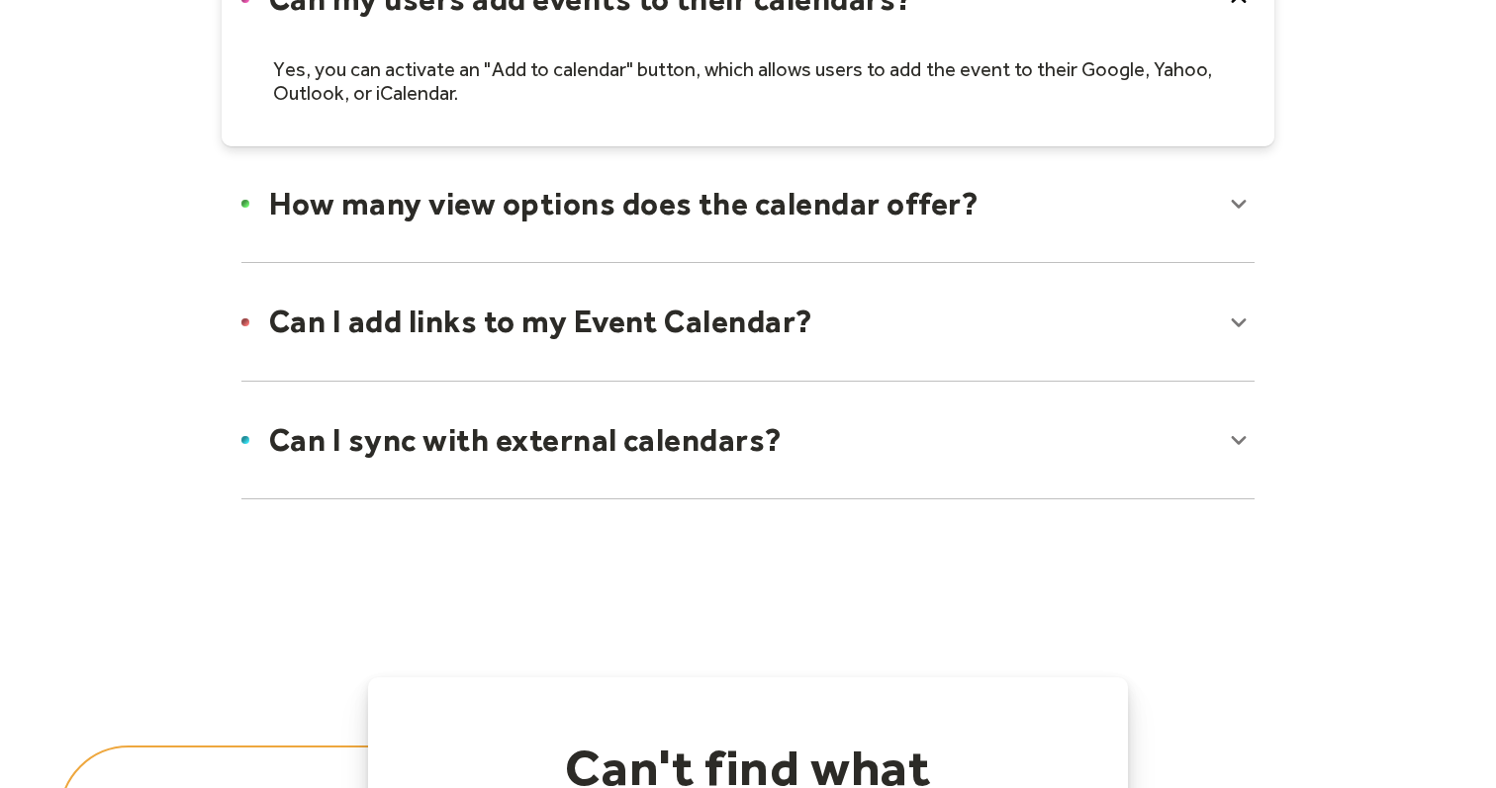
scroll to position [1668, 0]
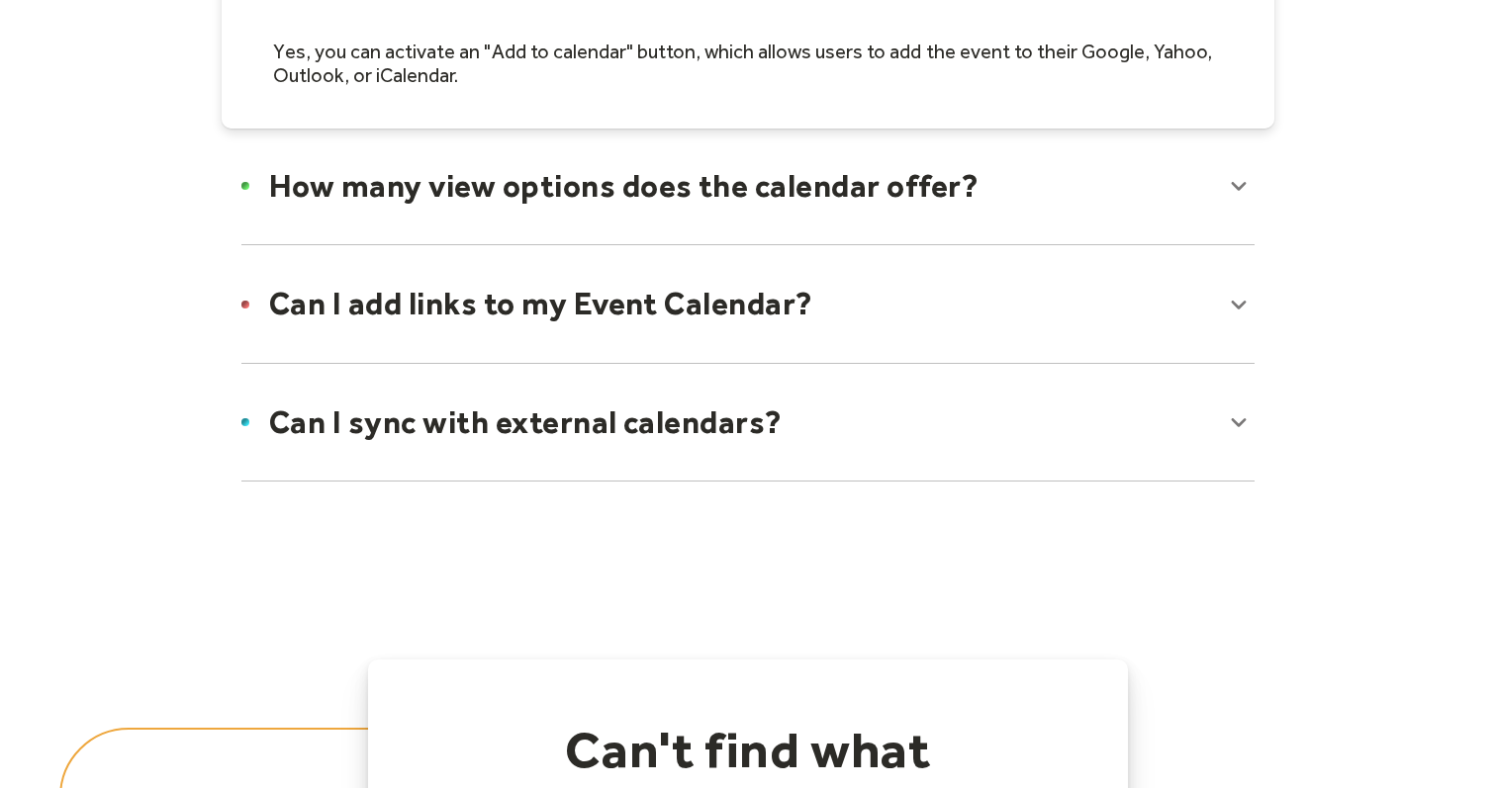
click at [736, 198] on div at bounding box center [748, 186] width 1053 height 121
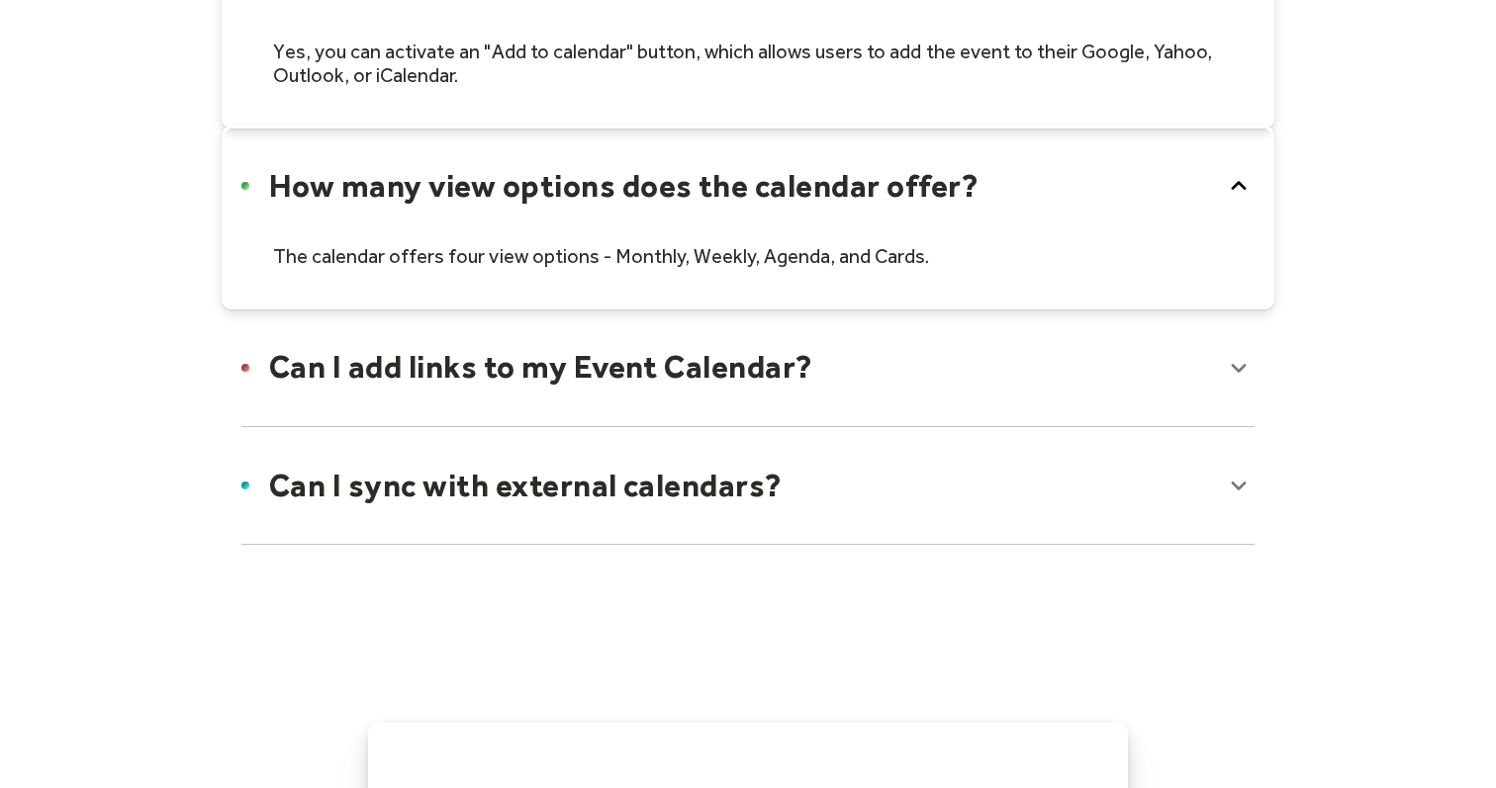
click at [736, 198] on div at bounding box center [748, 218] width 1053 height 184
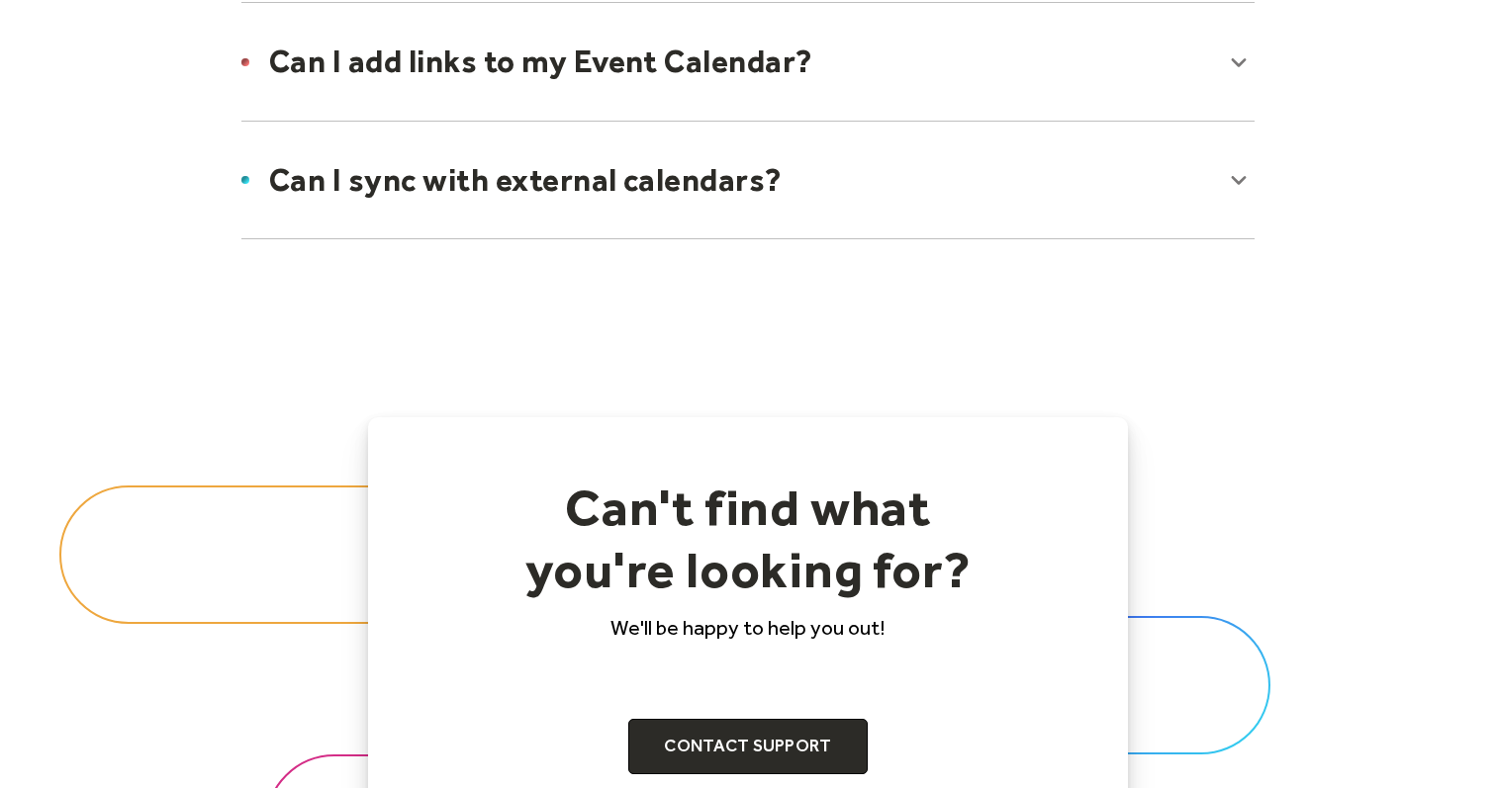
scroll to position [1926, 0]
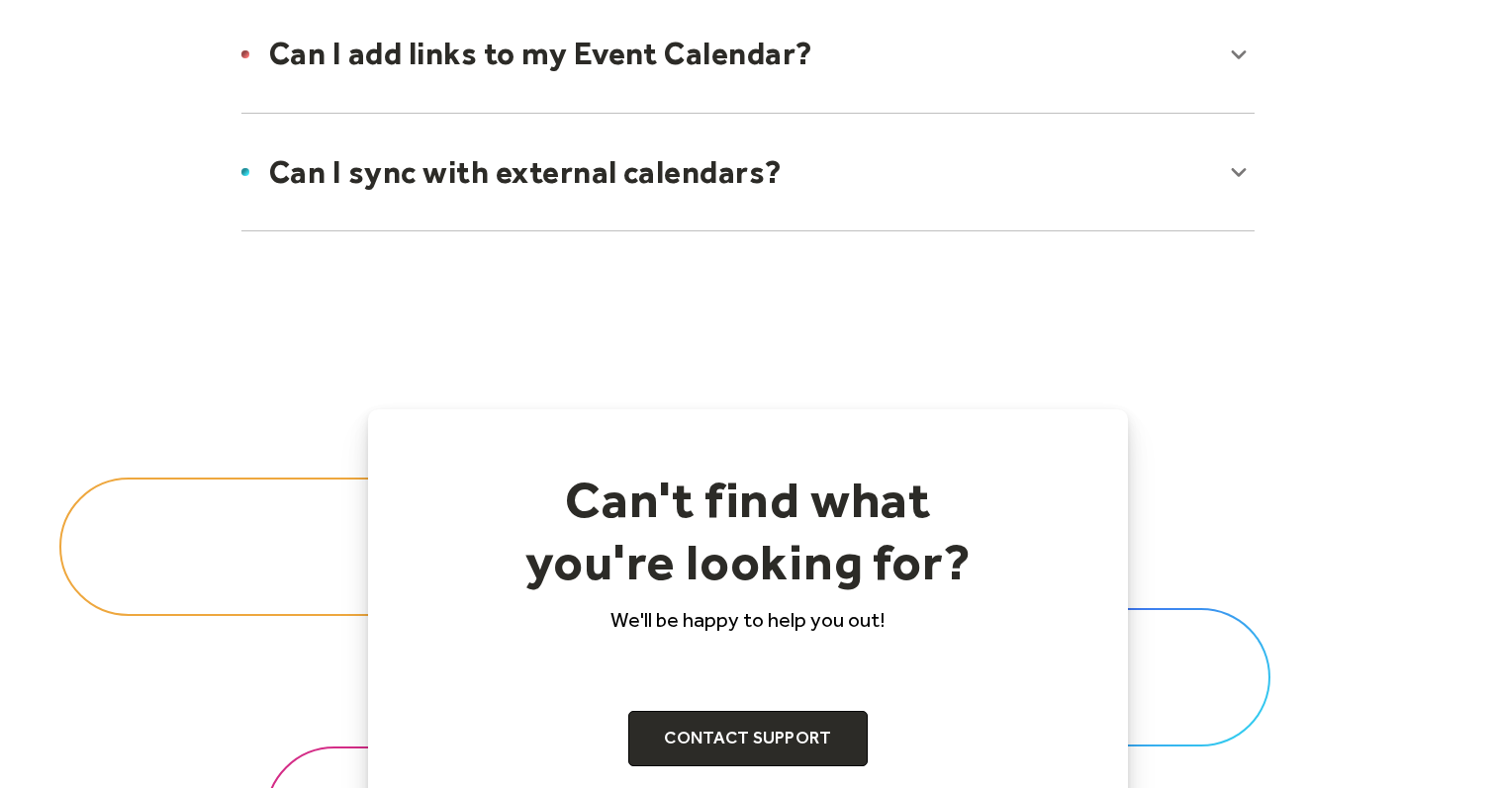
click at [740, 174] on div at bounding box center [748, 172] width 1053 height 121
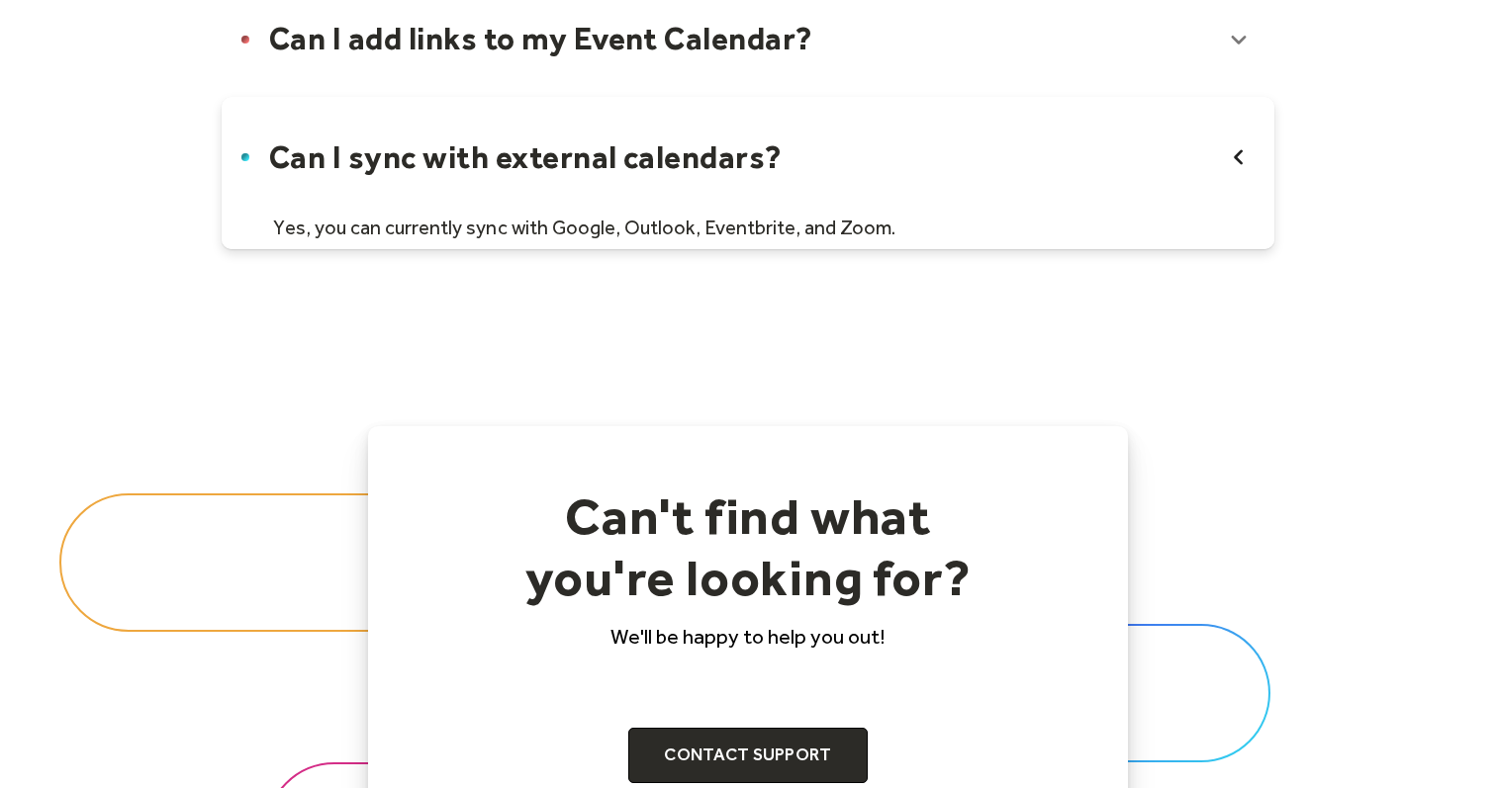
scroll to position [1924, 0]
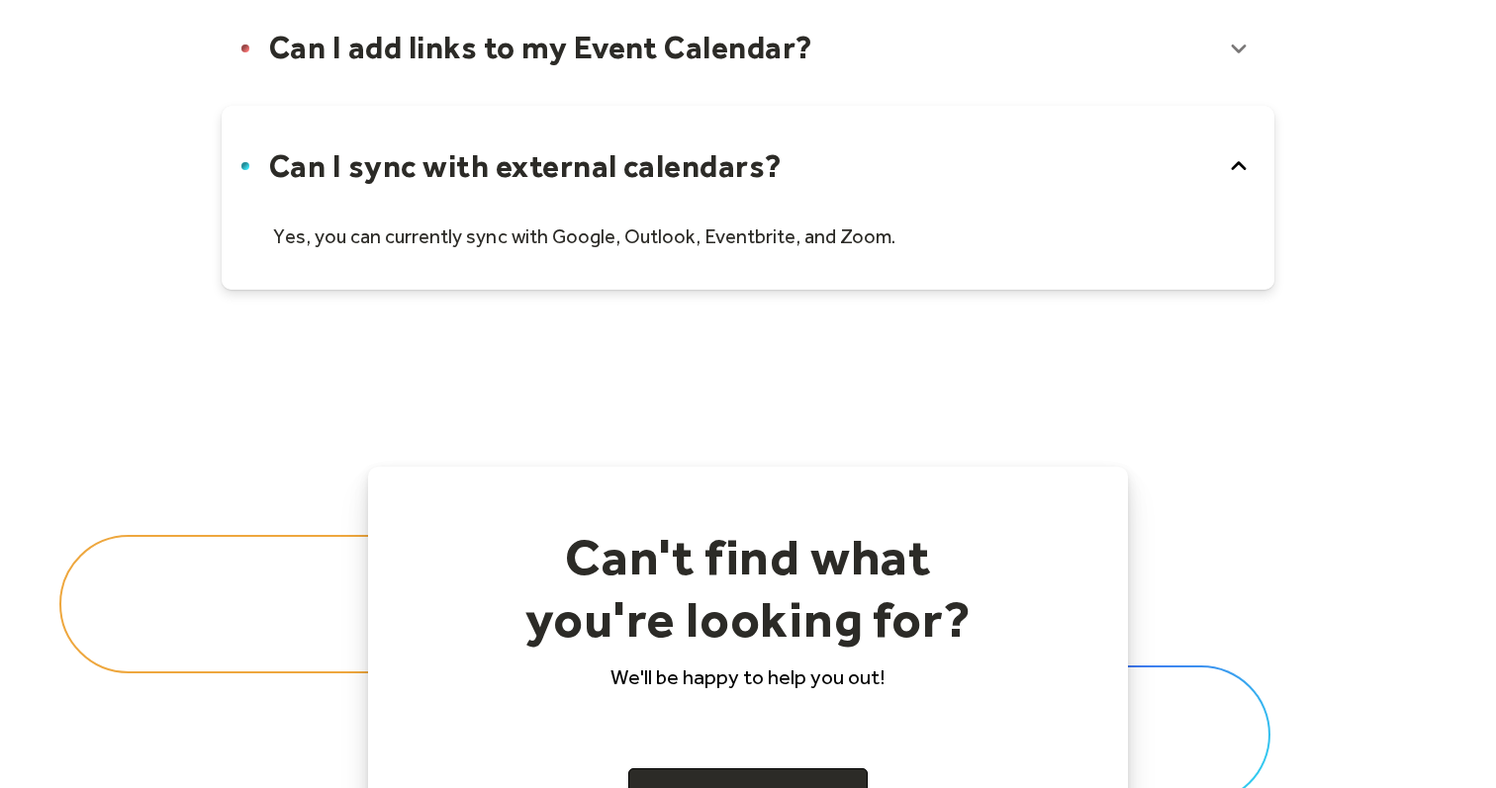
click at [768, 84] on div at bounding box center [748, 47] width 1053 height 121
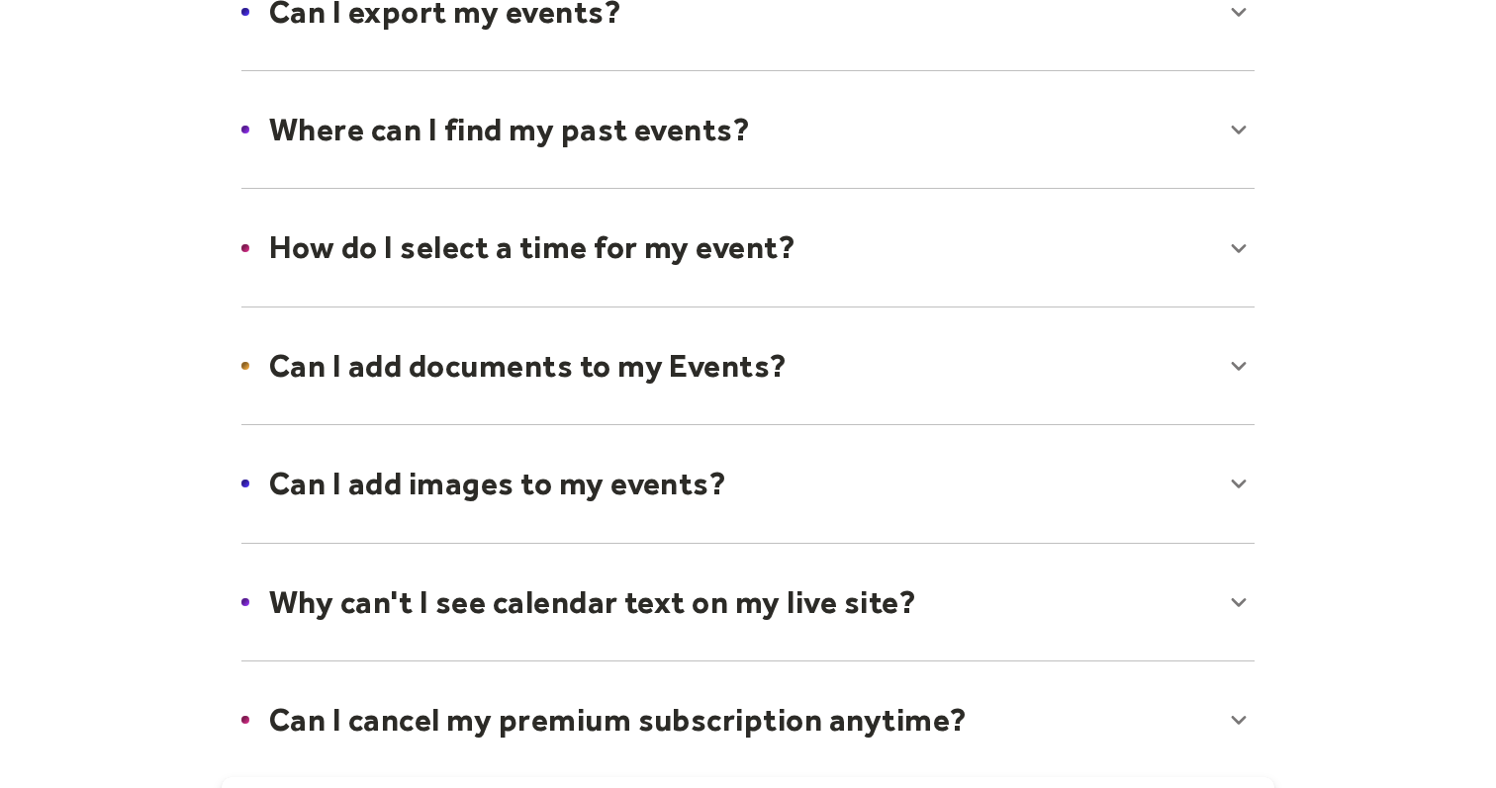
scroll to position [0, 0]
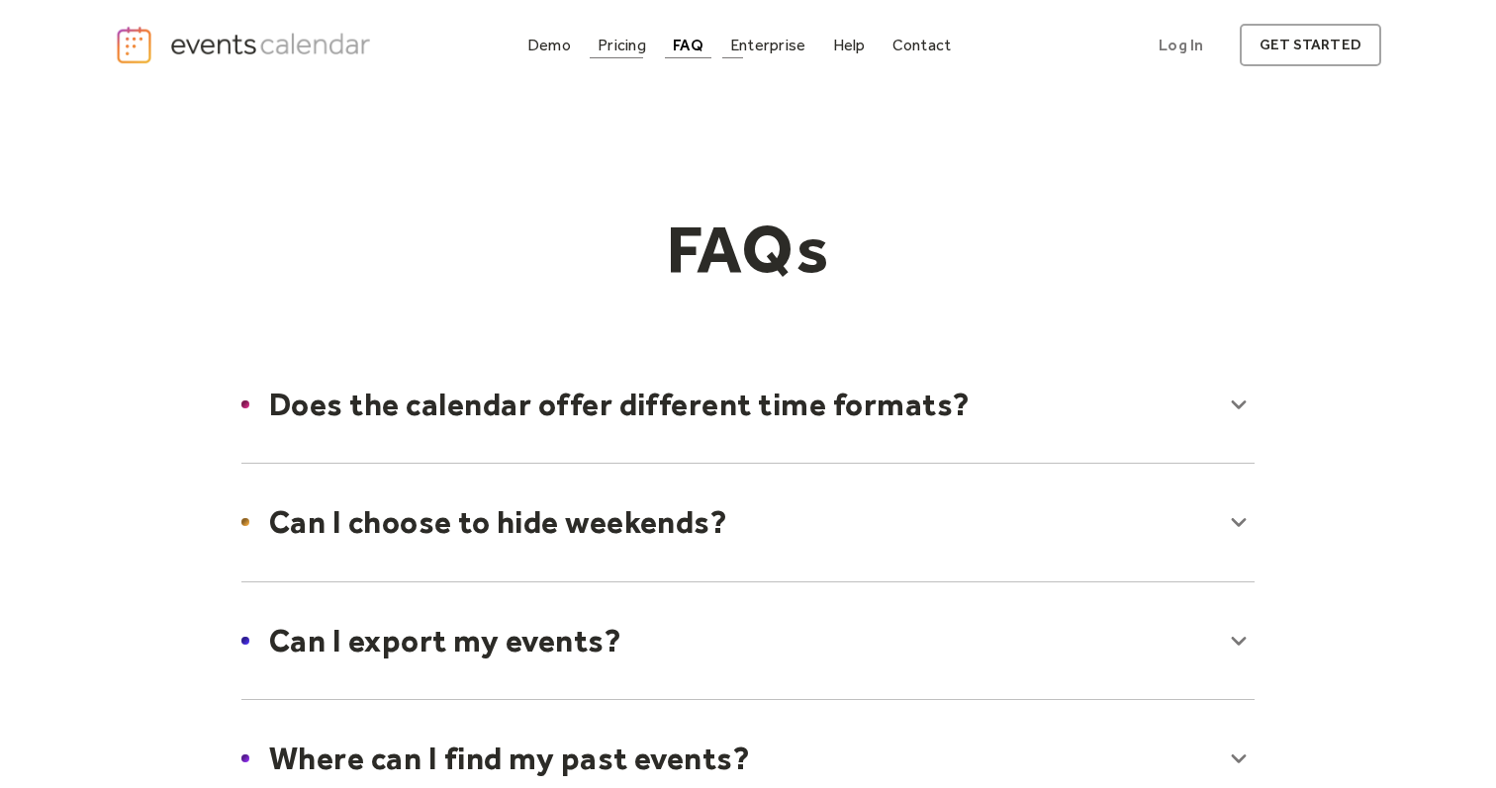
click at [628, 50] on div "Pricing" at bounding box center [622, 45] width 48 height 11
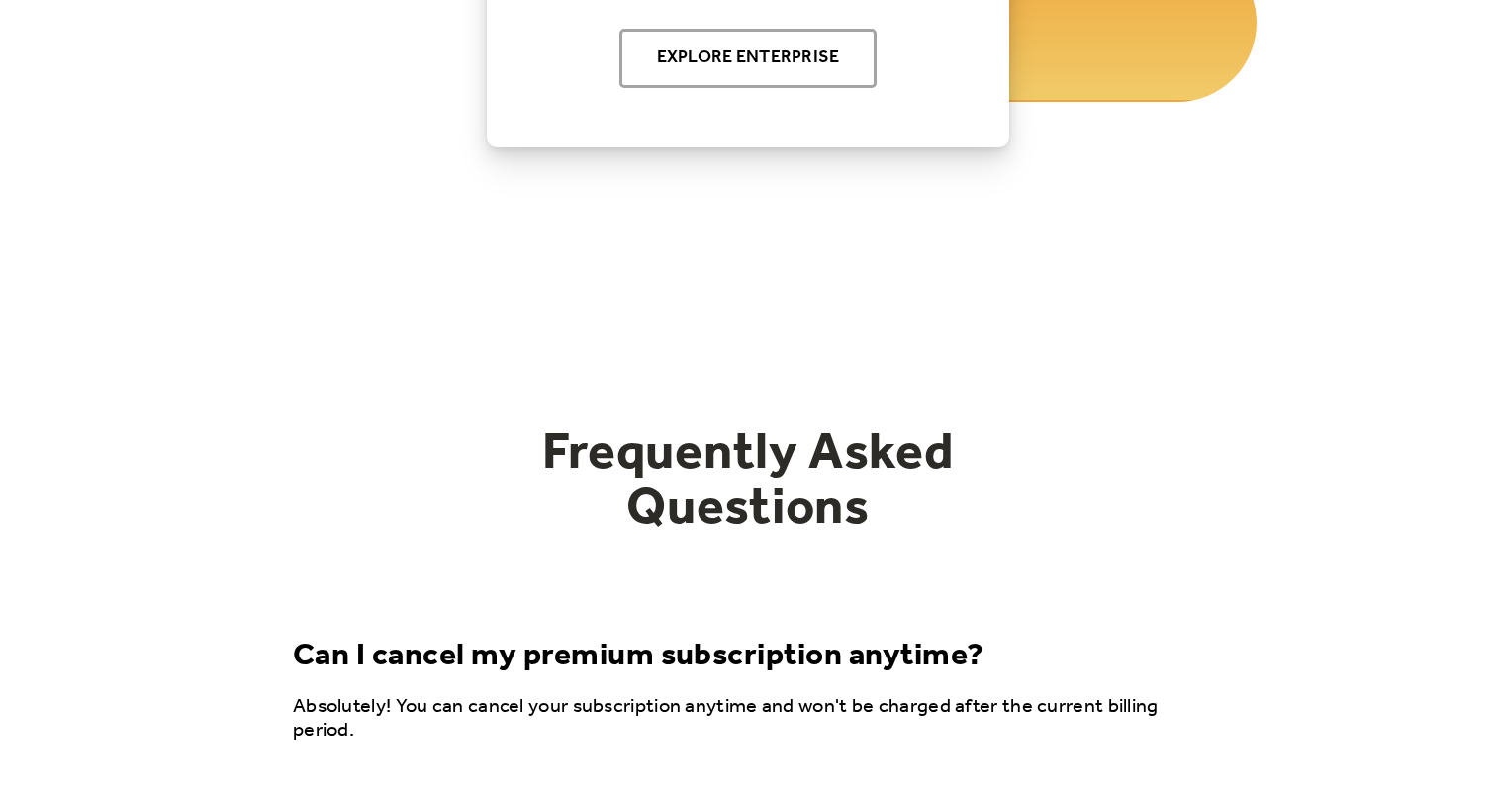
scroll to position [2626, 0]
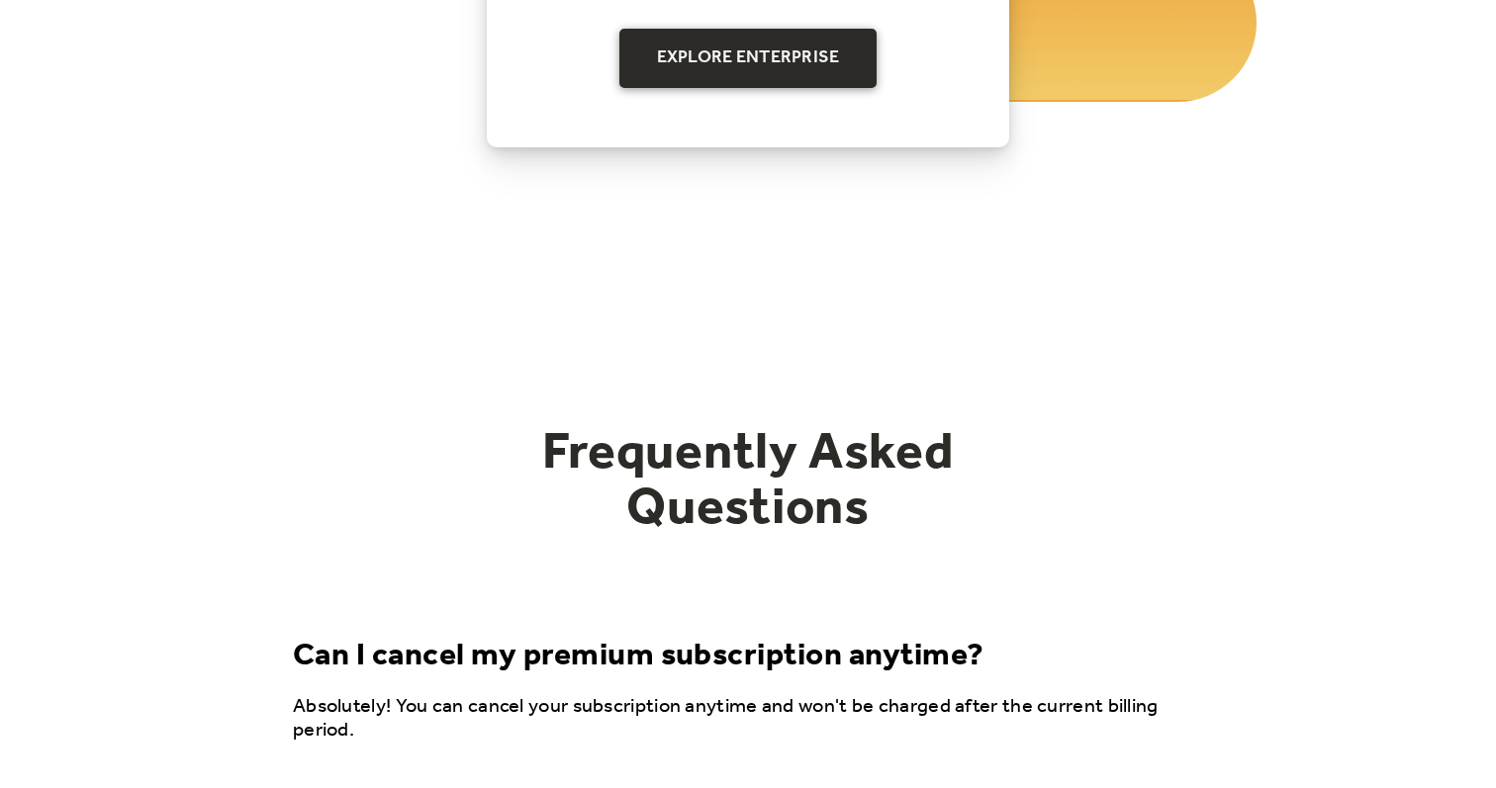
click at [811, 75] on link "Explore Enterprise" at bounding box center [748, 58] width 258 height 59
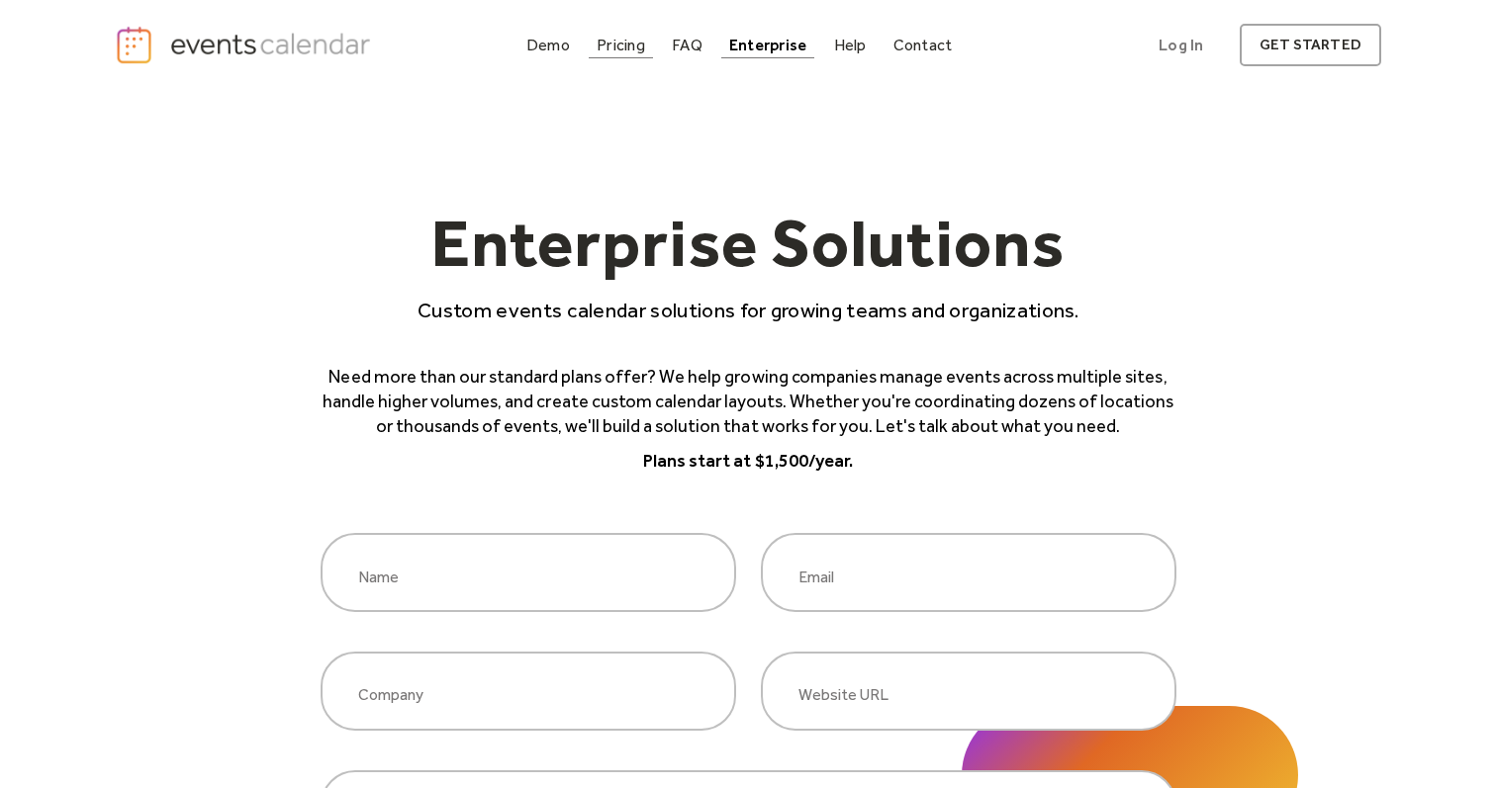
click at [649, 50] on link "Pricing" at bounding box center [621, 45] width 64 height 27
